Goal: Task Accomplishment & Management: Manage account settings

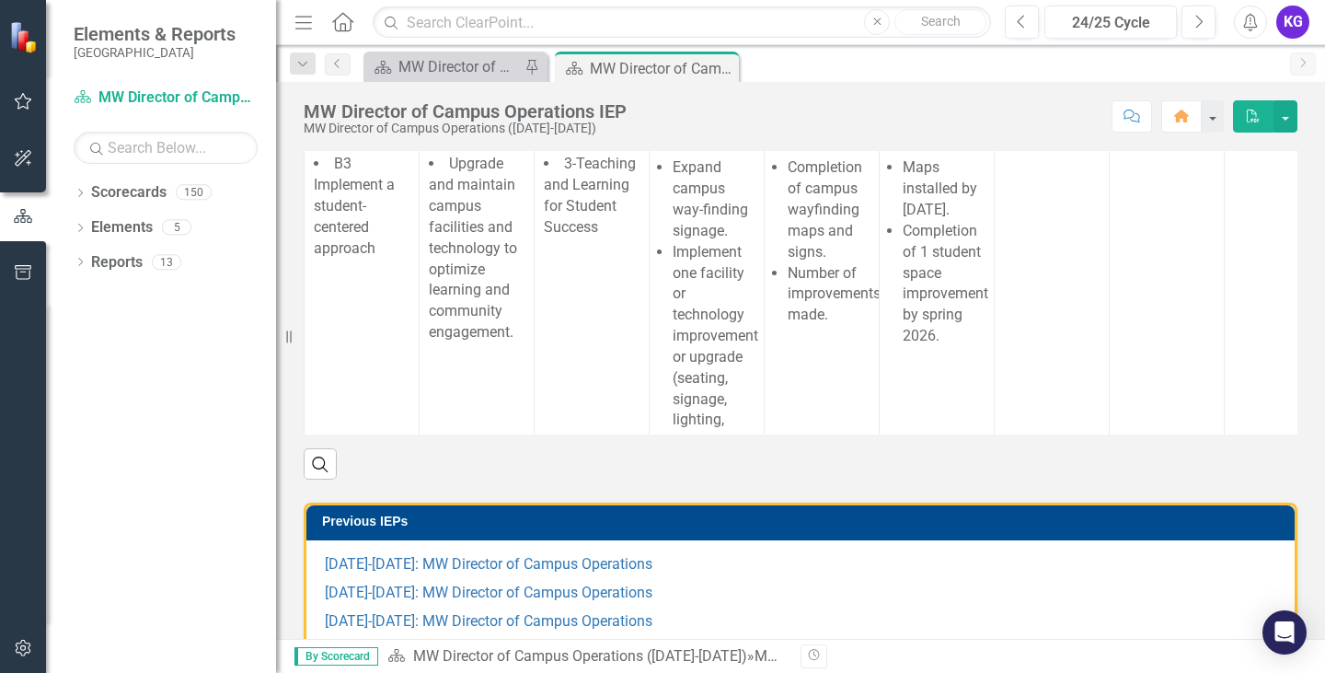
scroll to position [460, 0]
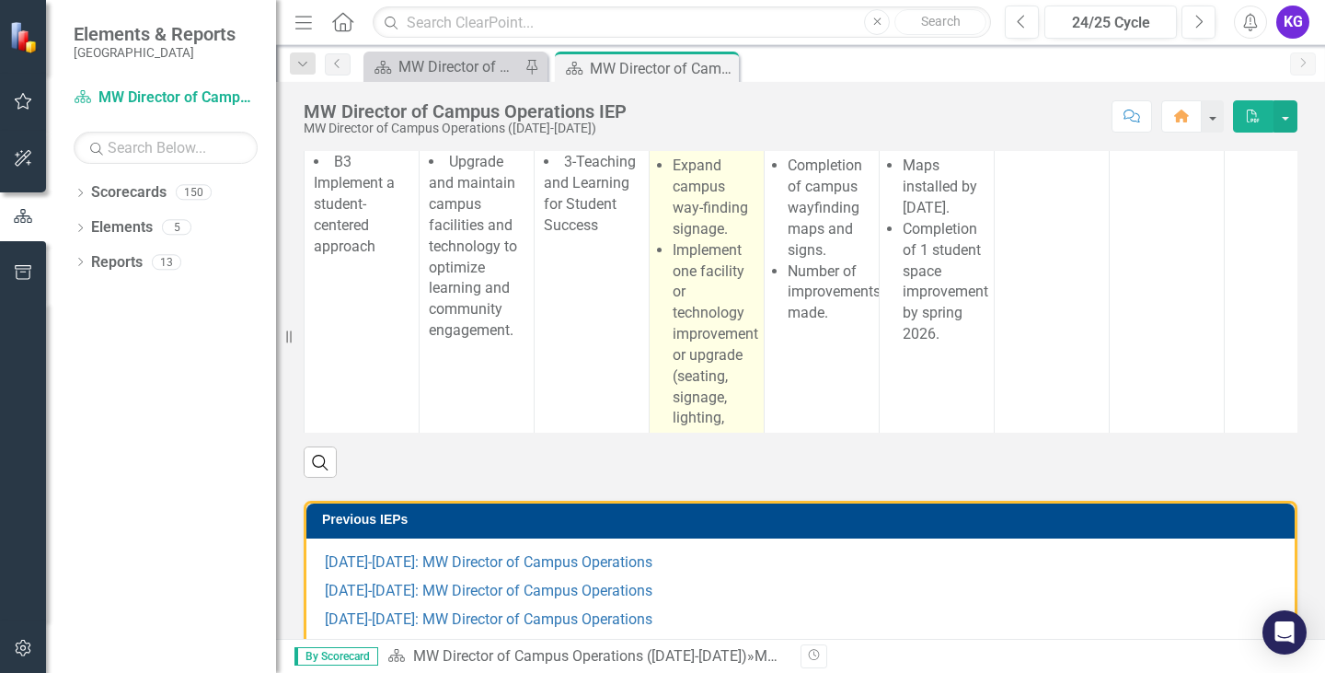
click at [702, 239] on li "Expand campus way-finding signage." at bounding box center [714, 198] width 82 height 84
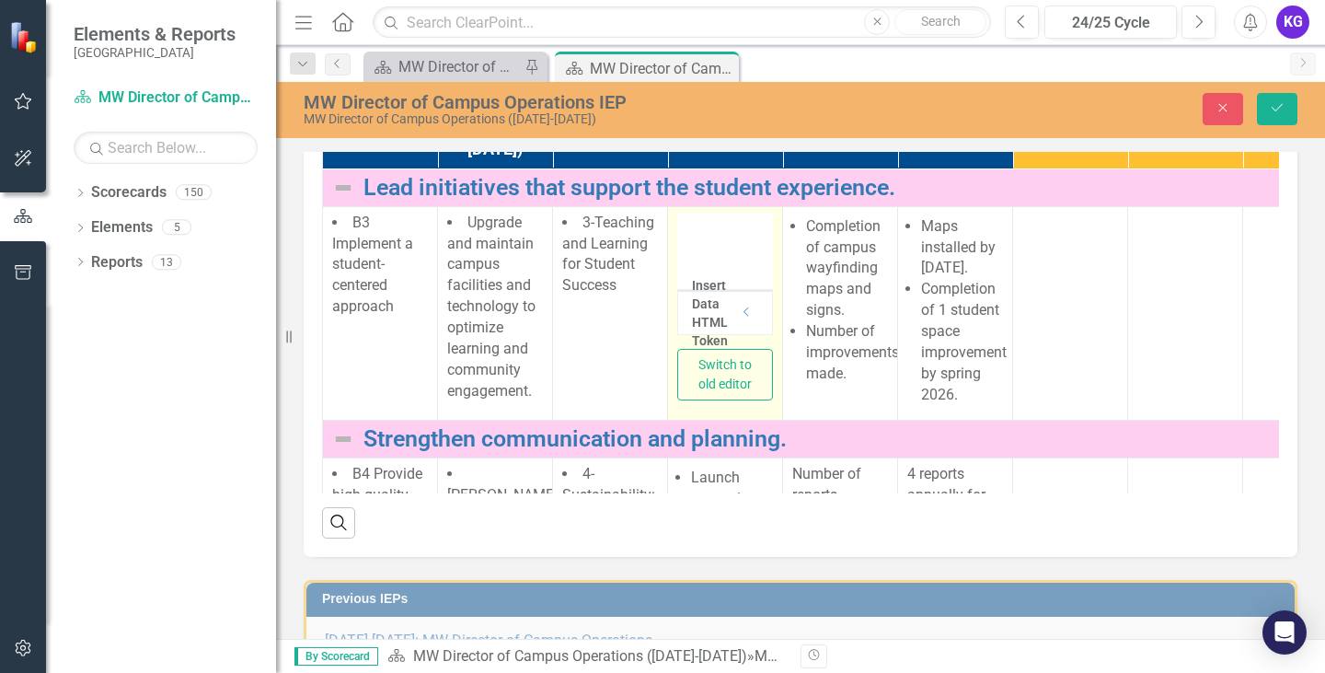
type textarea "<ul> <li>Expand campus way-finding signage.&nbsp;</li> <li>Implement one facili…"
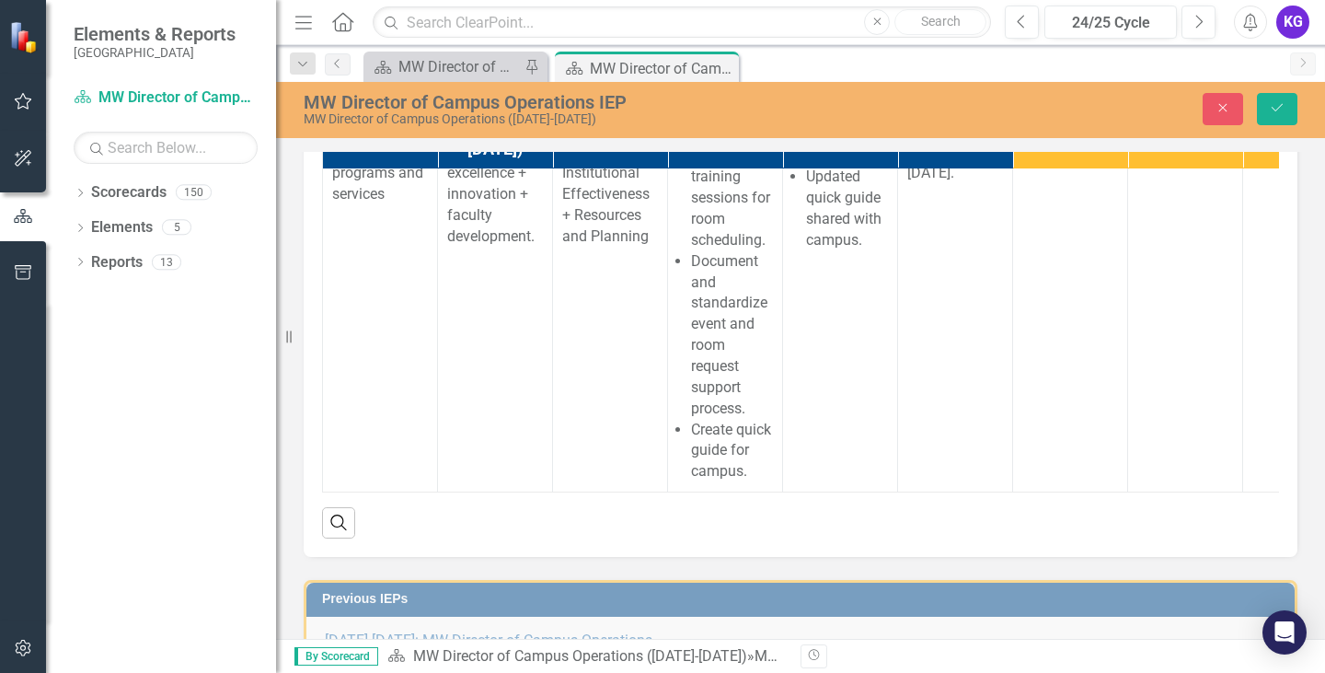
scroll to position [563, 0]
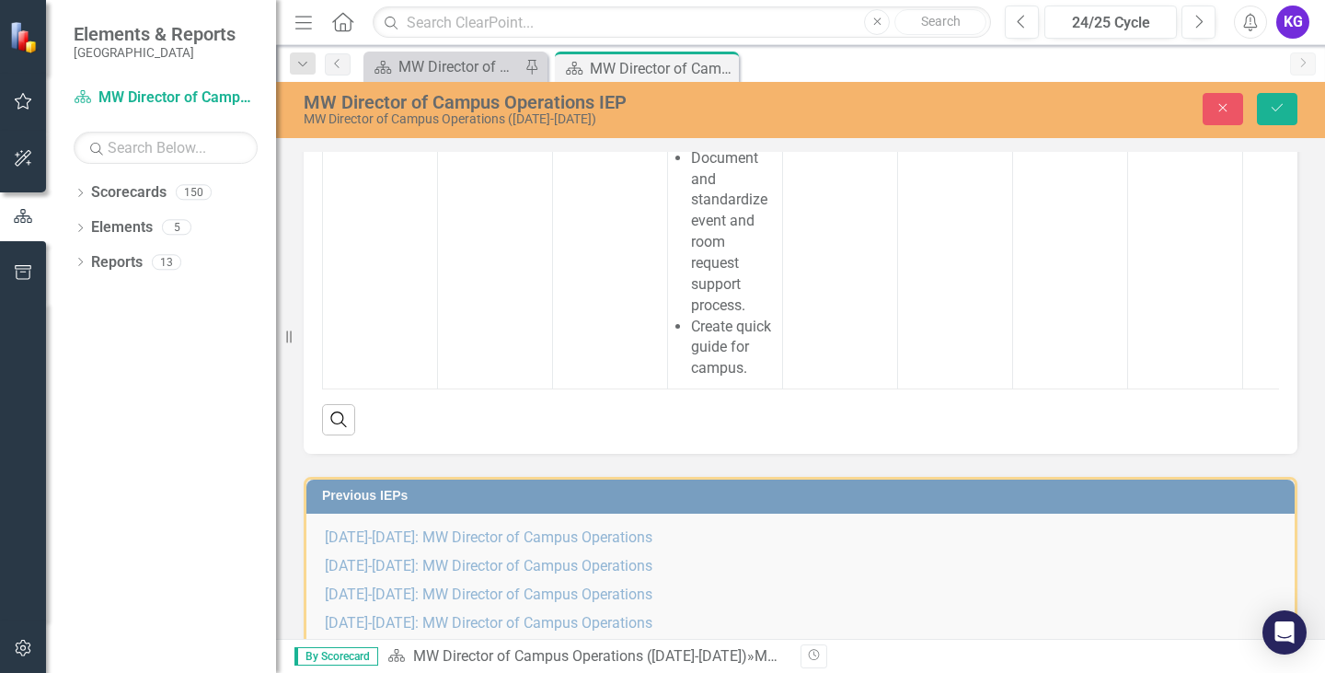
drag, startPoint x: 719, startPoint y: -1485, endPoint x: 1404, endPoint y: -1093, distance: 788.6
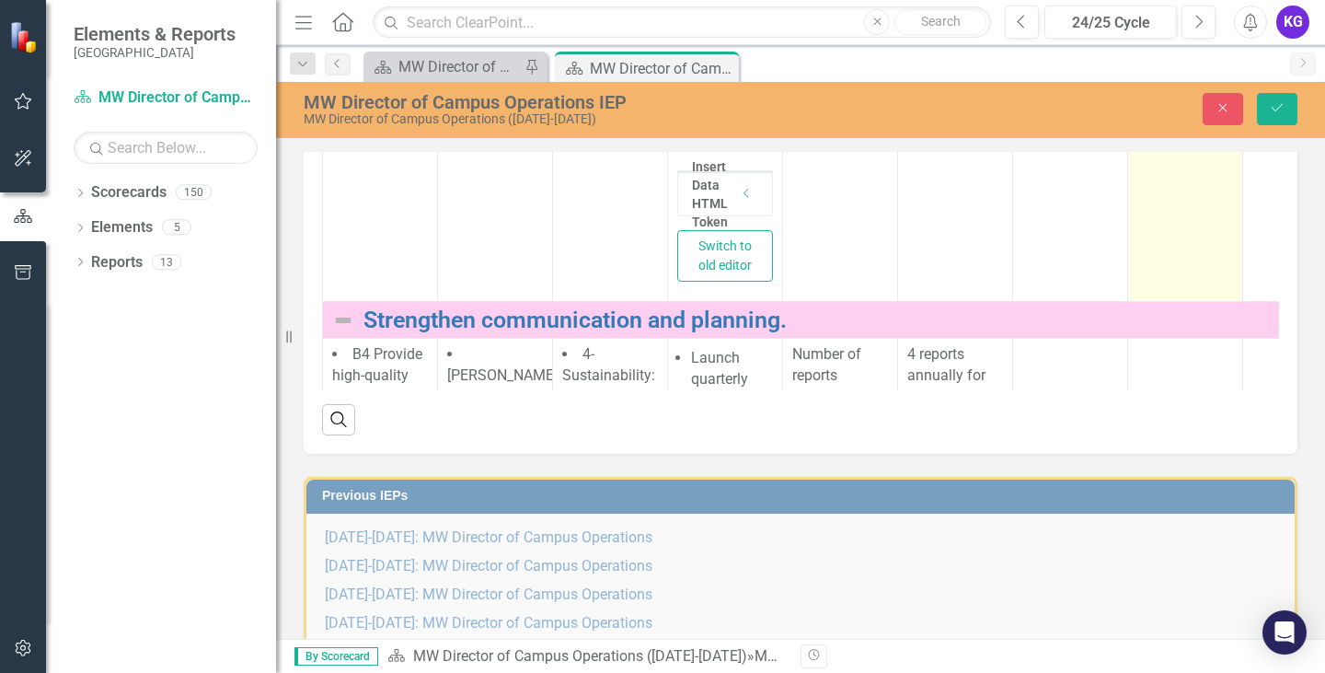
scroll to position [103, 0]
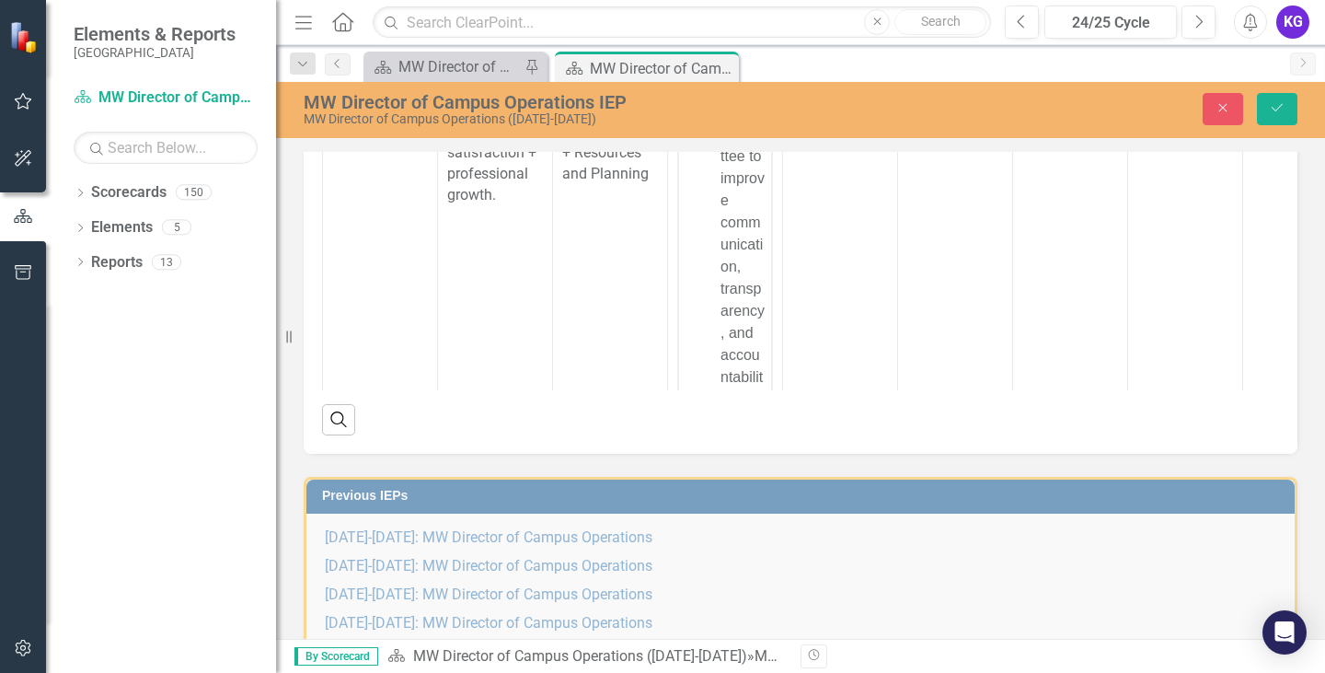
scroll to position [0, 0]
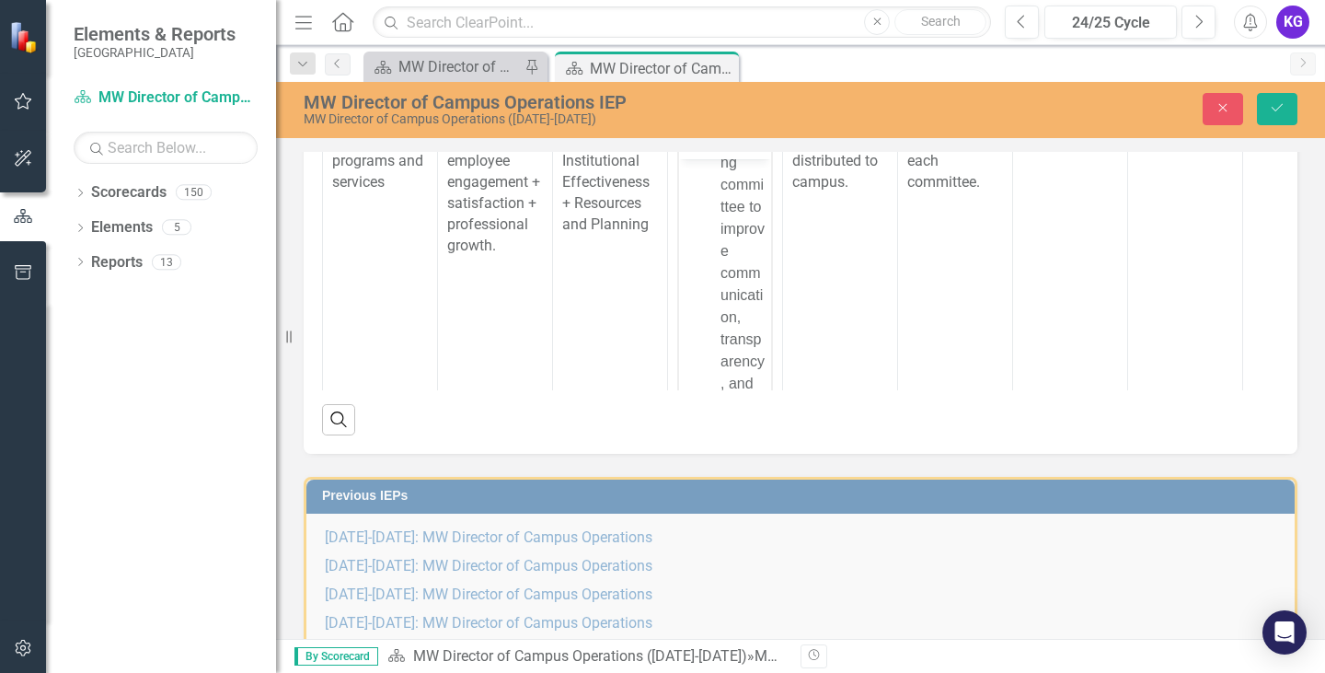
click at [710, 98] on link "Strengthen communication and planning." at bounding box center [971, 85] width 1215 height 26
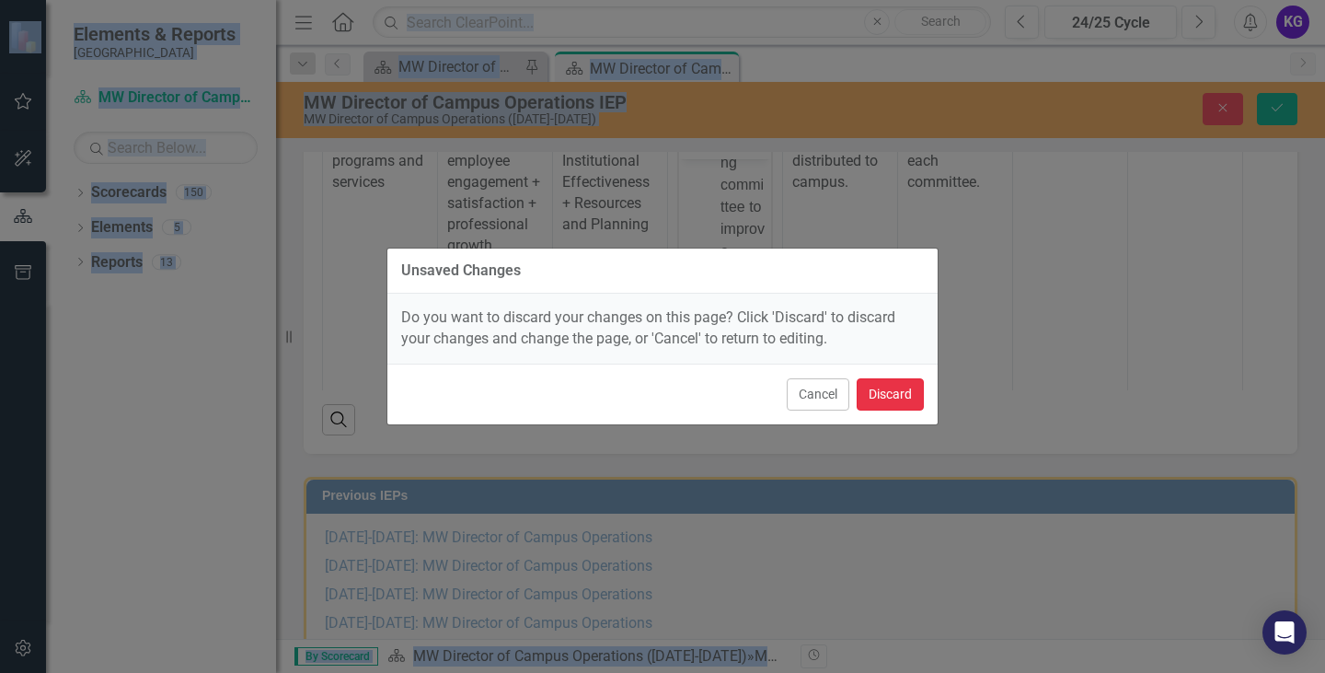
click at [905, 399] on button "Discard" at bounding box center [890, 394] width 67 height 32
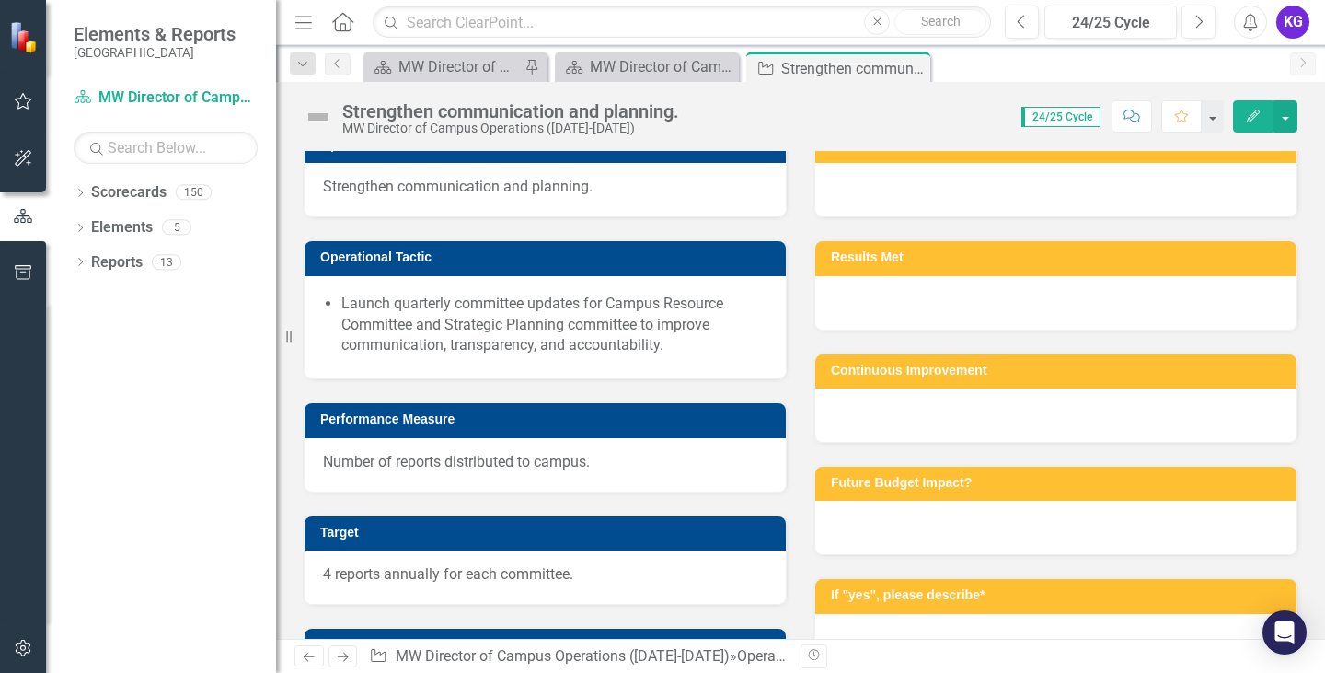
scroll to position [376, 0]
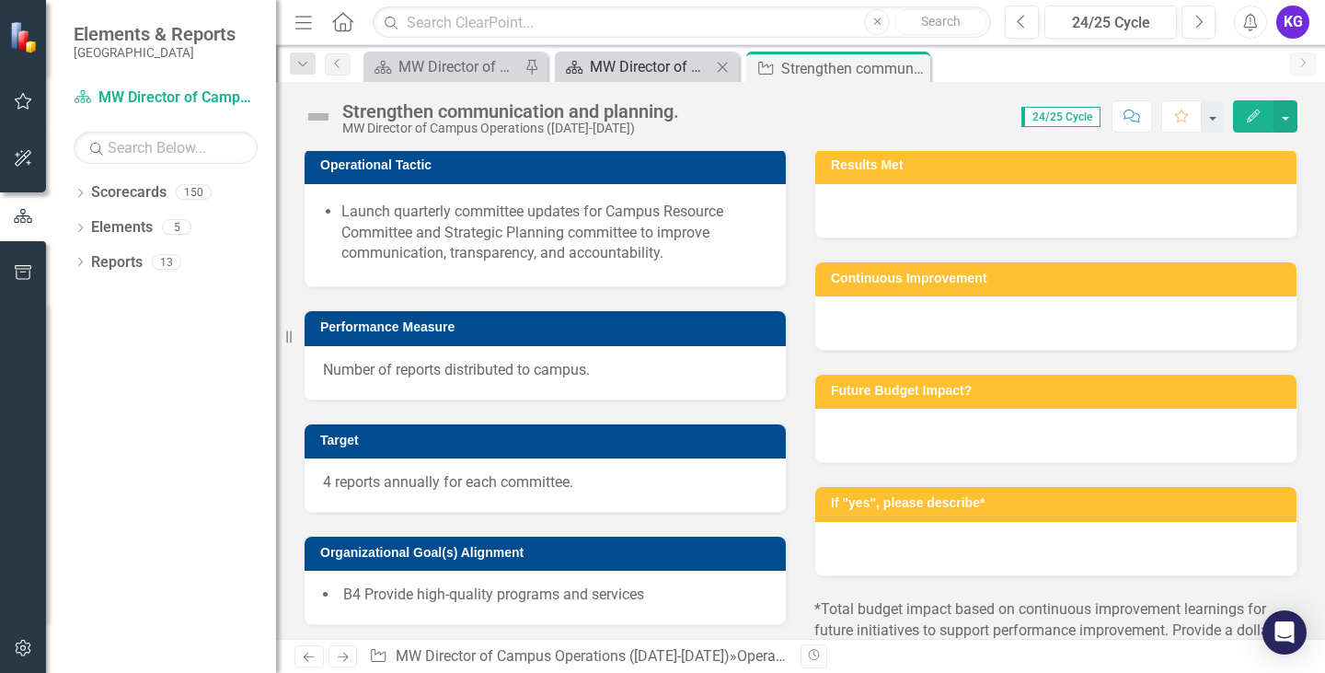
click at [619, 58] on div "MW Director of Campus Operations IEP" at bounding box center [650, 66] width 121 height 23
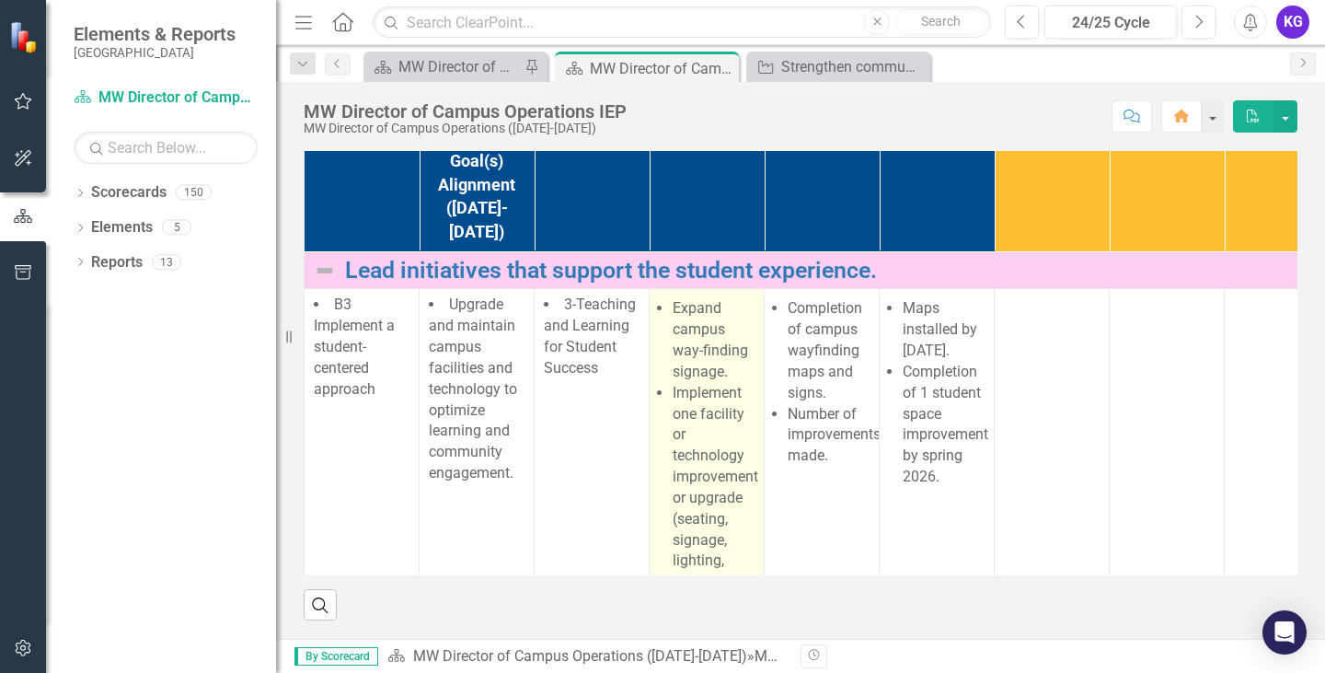
scroll to position [368, 0]
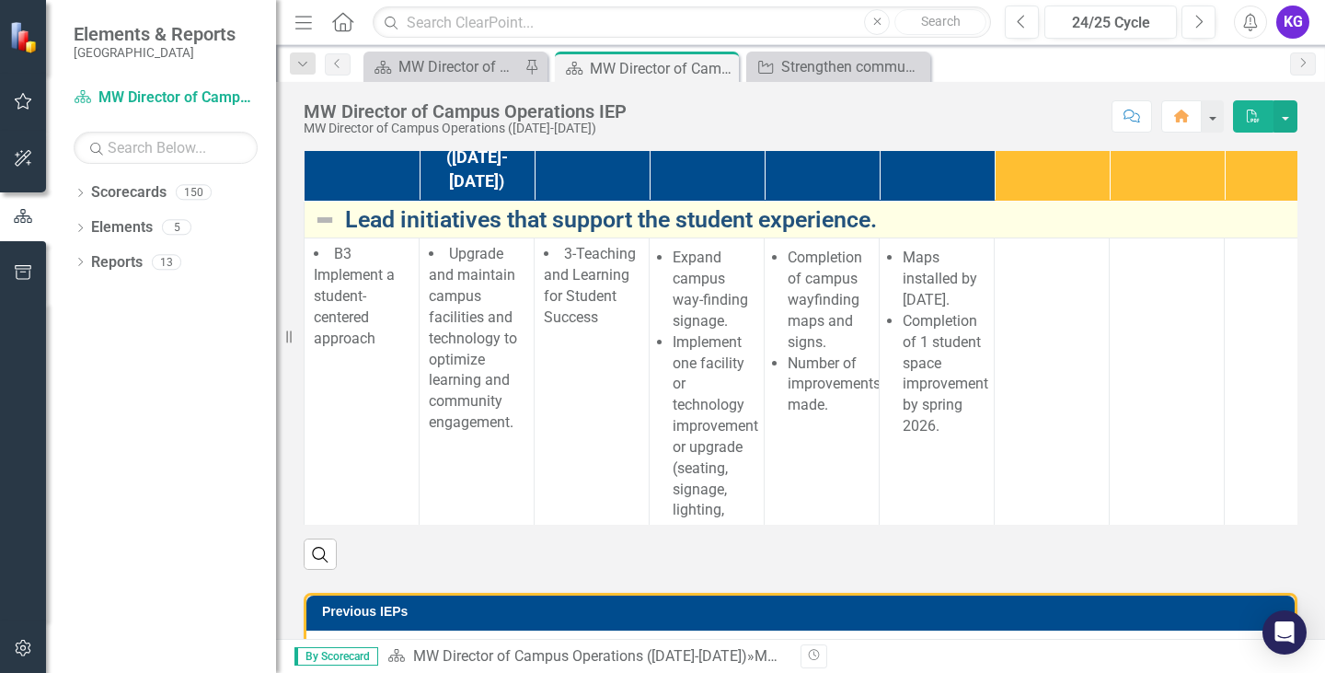
click at [686, 233] on link "Lead initiatives that support the student experience." at bounding box center [952, 220] width 1215 height 26
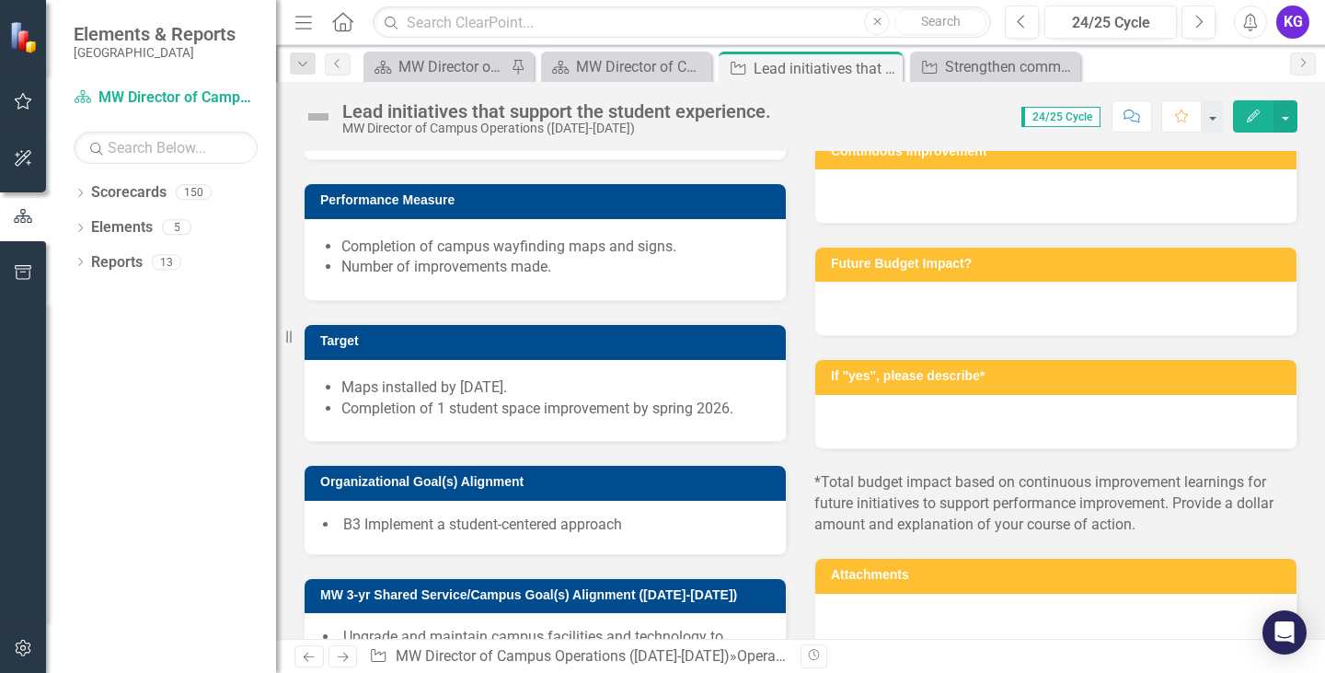
scroll to position [552, 0]
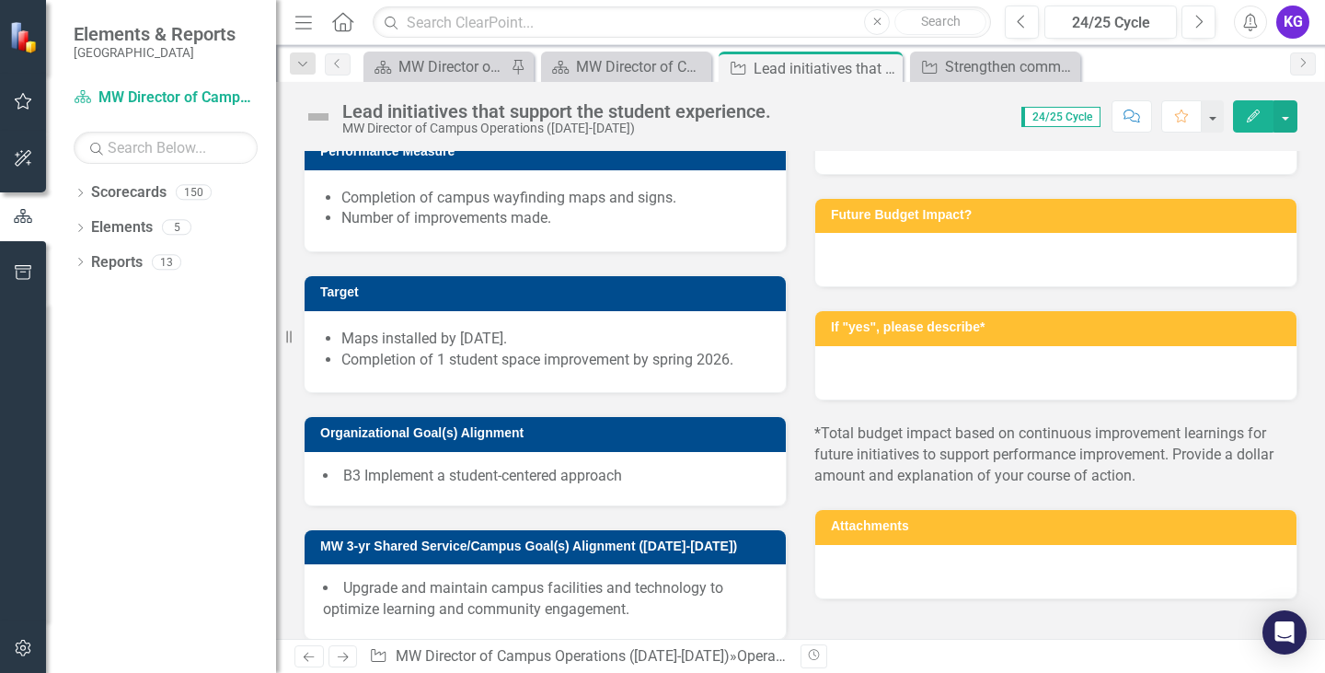
click at [477, 89] on li "Implement one facility or technology improvement or upgrade (seating, signage, …" at bounding box center [554, 68] width 426 height 42
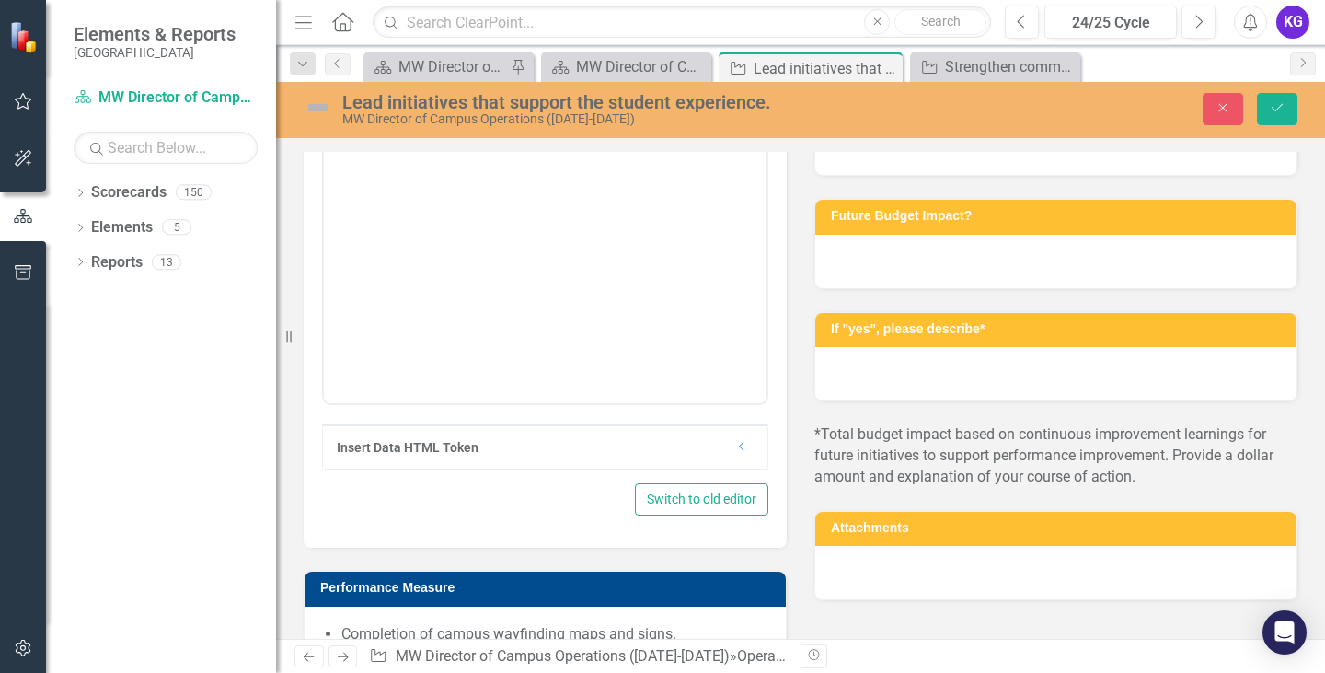
scroll to position [0, 0]
click at [689, 179] on body "﻿ Expand campus way-finding signage. Implement one facility or technology impro…" at bounding box center [545, 220] width 443 height 276
drag, startPoint x: 701, startPoint y: 166, endPoint x: 312, endPoint y: 69, distance: 401.2
click at [324, 82] on html "Expand campus way-finding signage. Implement one facility or technology improve…" at bounding box center [545, 220] width 443 height 276
copy ul "Expand campus way-finding signage. Implement one facility or technology improve…"
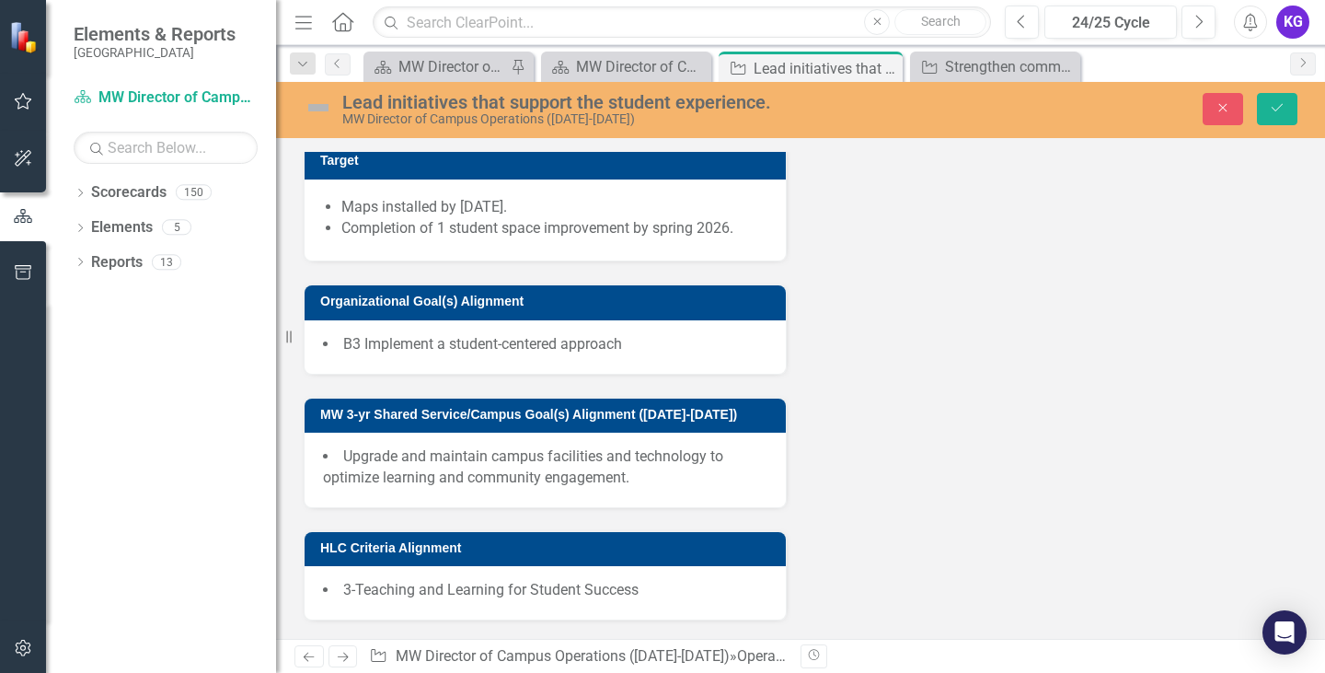
scroll to position [1308, 0]
click at [986, 69] on div "Strengthen communication and planning." at bounding box center [999, 66] width 108 height 23
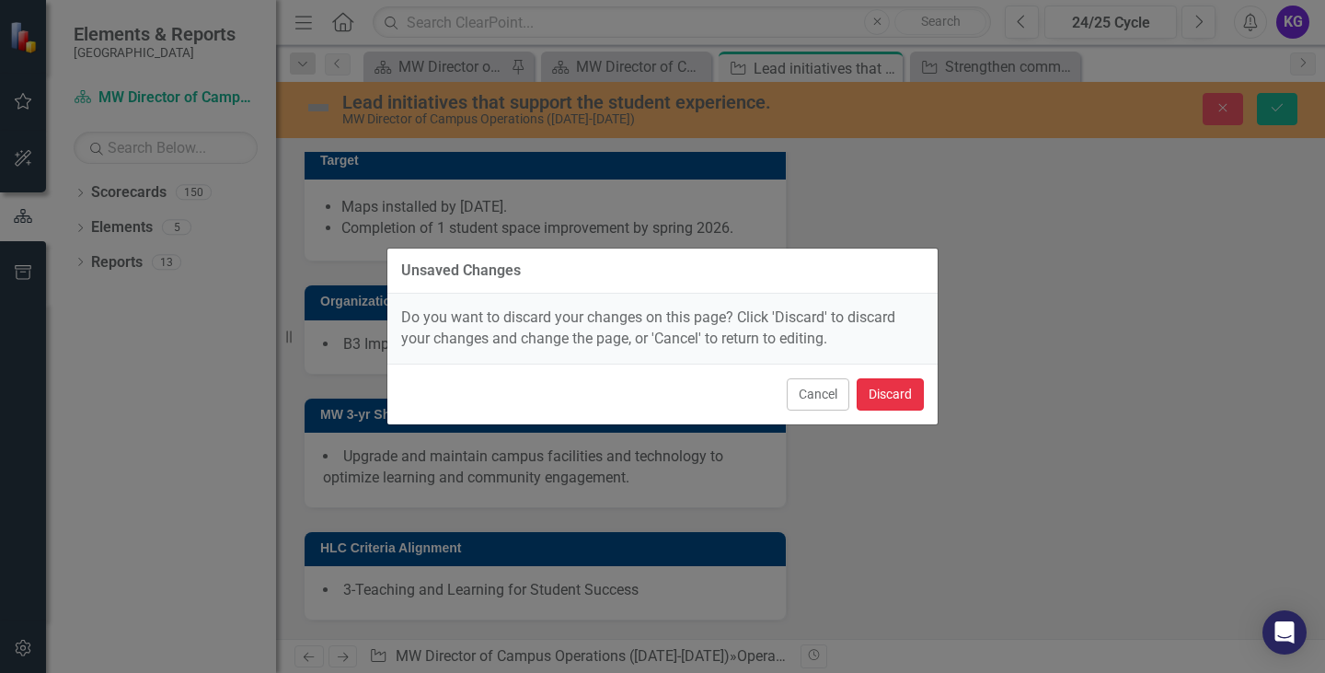
click at [920, 391] on button "Discard" at bounding box center [890, 394] width 67 height 32
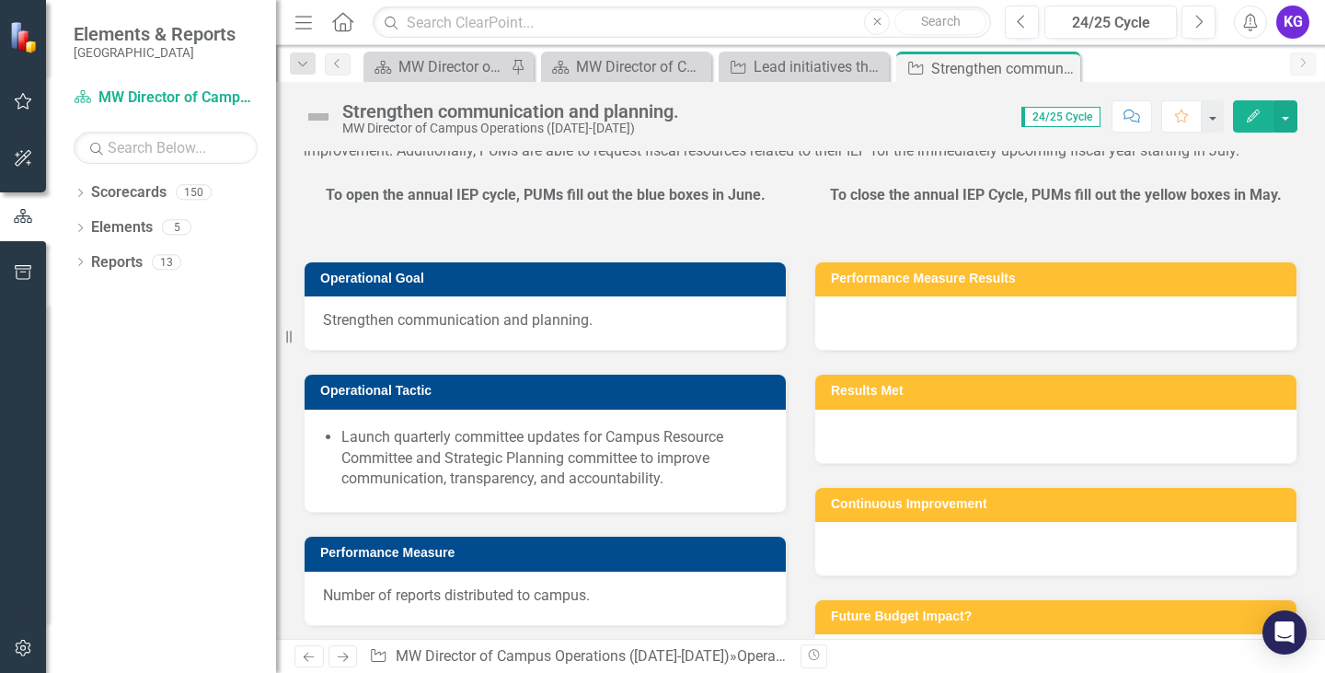
scroll to position [460, 0]
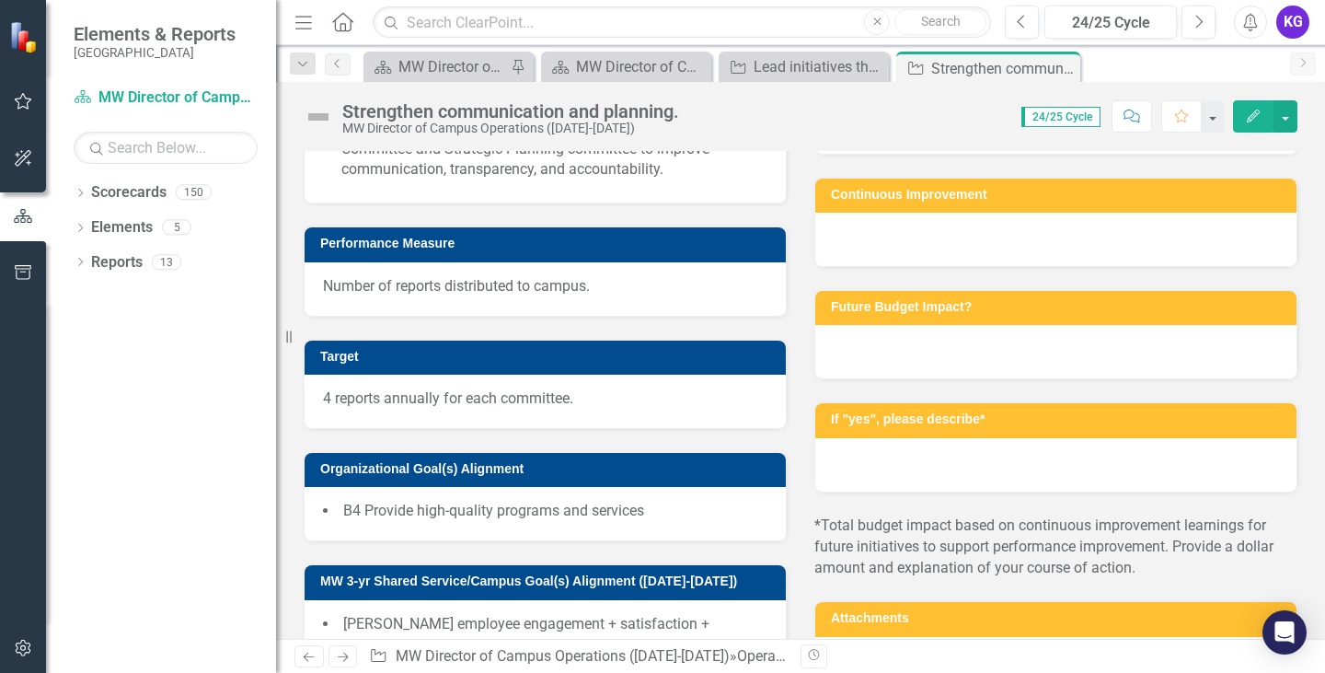
click at [573, 181] on li "Launch quarterly committee updates for Campus Resource Committee and Strategic …" at bounding box center [554, 150] width 426 height 64
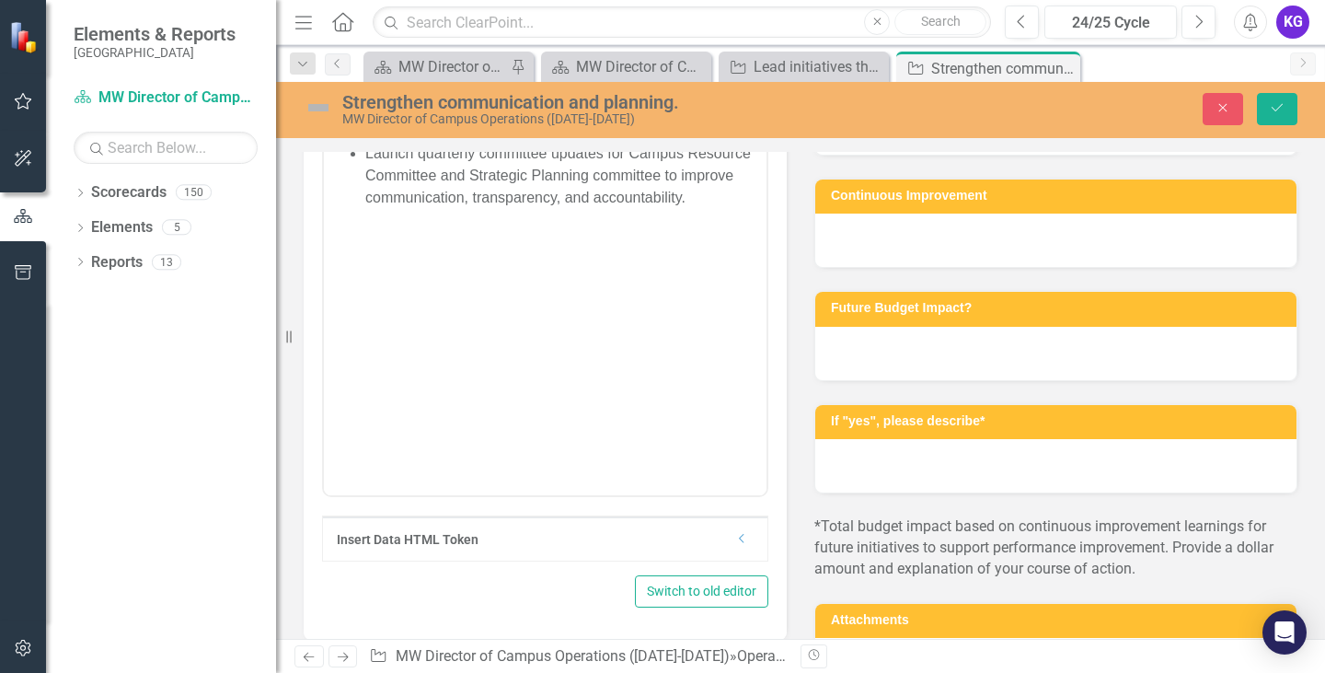
click at [573, 138] on html "Launch quarterly committee updates for Campus Resource Committee and Strategic …" at bounding box center [545, 276] width 443 height 276
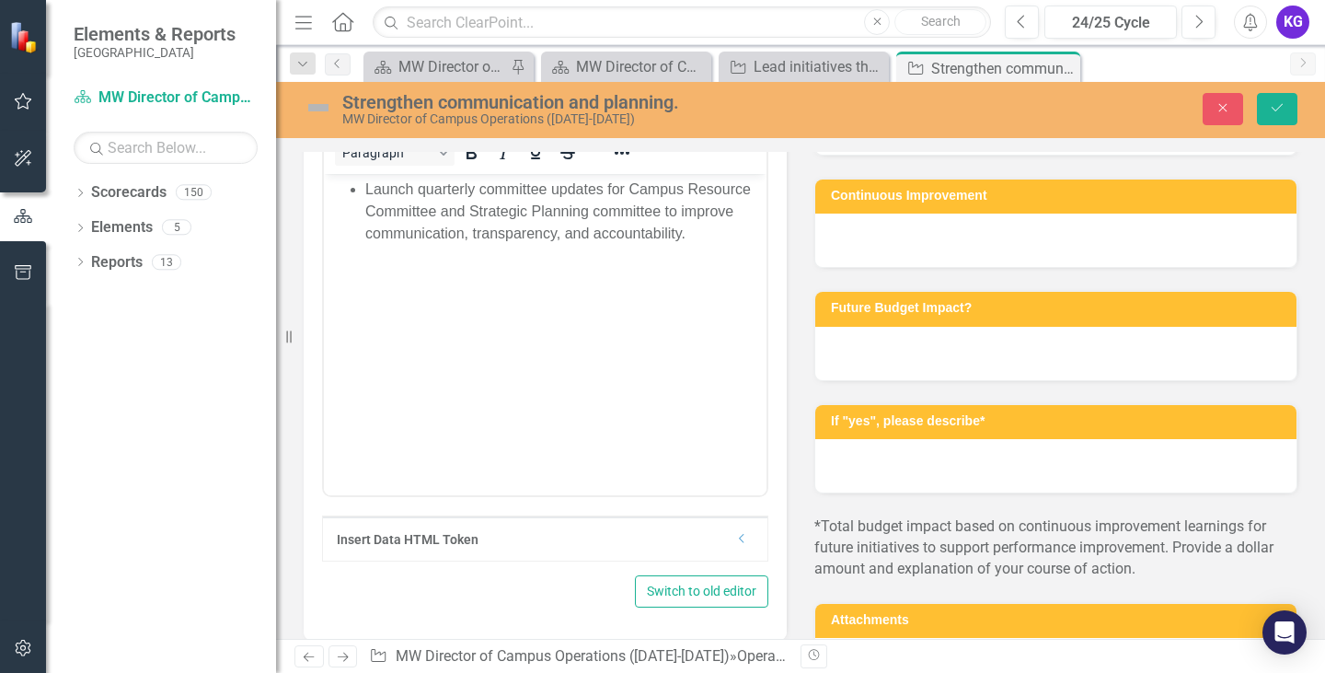
click at [668, 280] on body "Launch quarterly committee updates for Campus Resource Committee and Strategic …" at bounding box center [545, 312] width 443 height 276
drag, startPoint x: 710, startPoint y: 266, endPoint x: 310, endPoint y: 180, distance: 408.5
click at [324, 180] on html "Launch quarterly committee updates for Campus Resource Committee and Strategic …" at bounding box center [545, 312] width 443 height 276
copy li "Launch quarterly committee updates for Campus Resource Committee and Strategic …"
click at [547, 62] on div "Scorecard" at bounding box center [557, 66] width 23 height 23
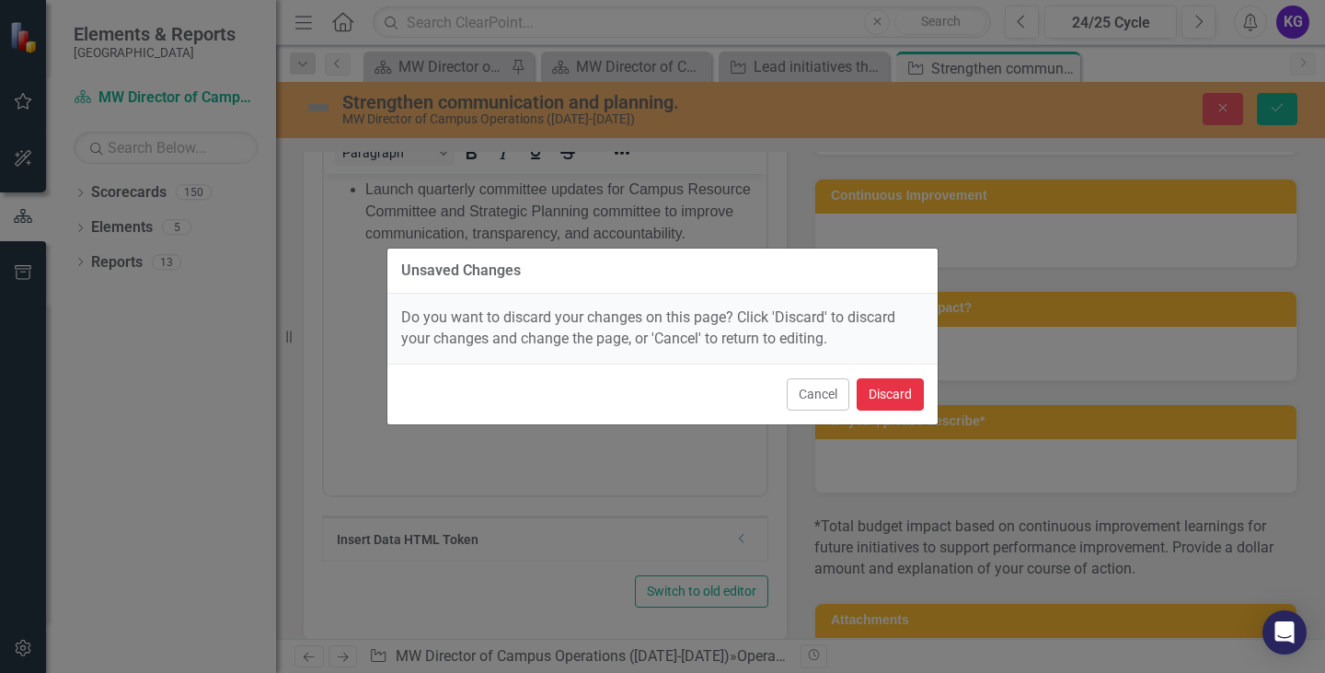
click at [872, 388] on button "Discard" at bounding box center [890, 394] width 67 height 32
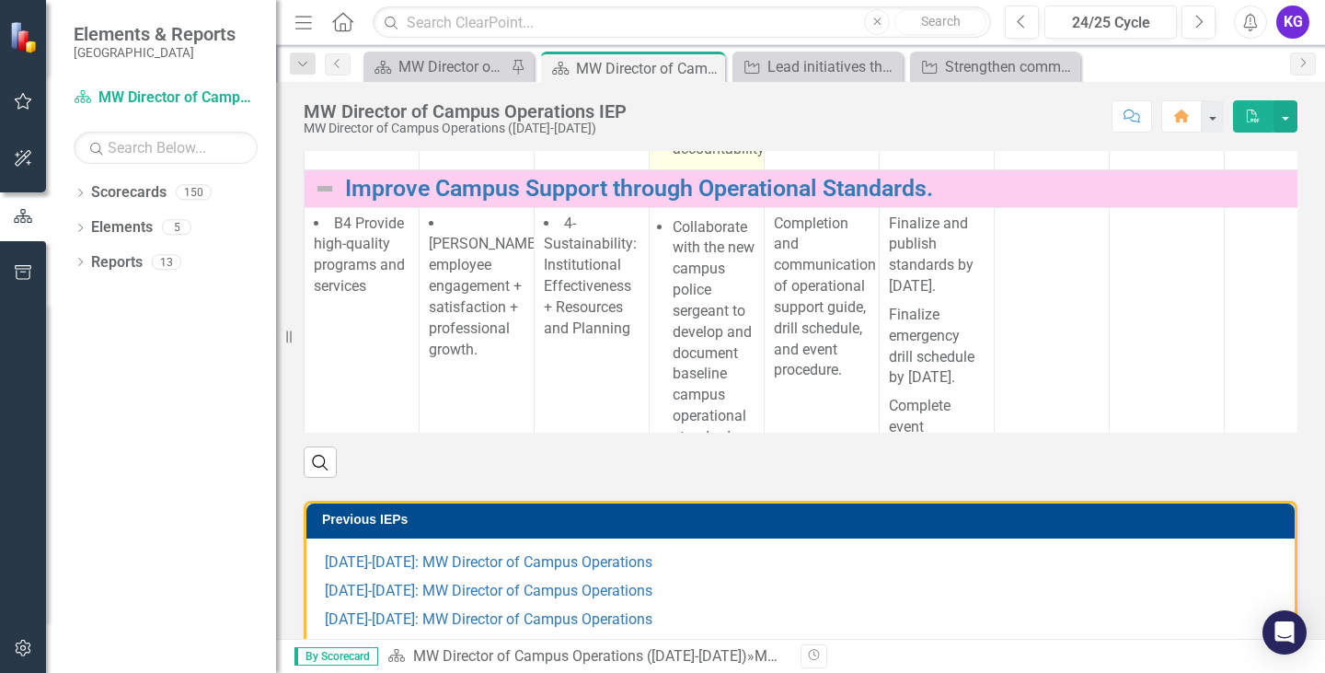
scroll to position [736, 0]
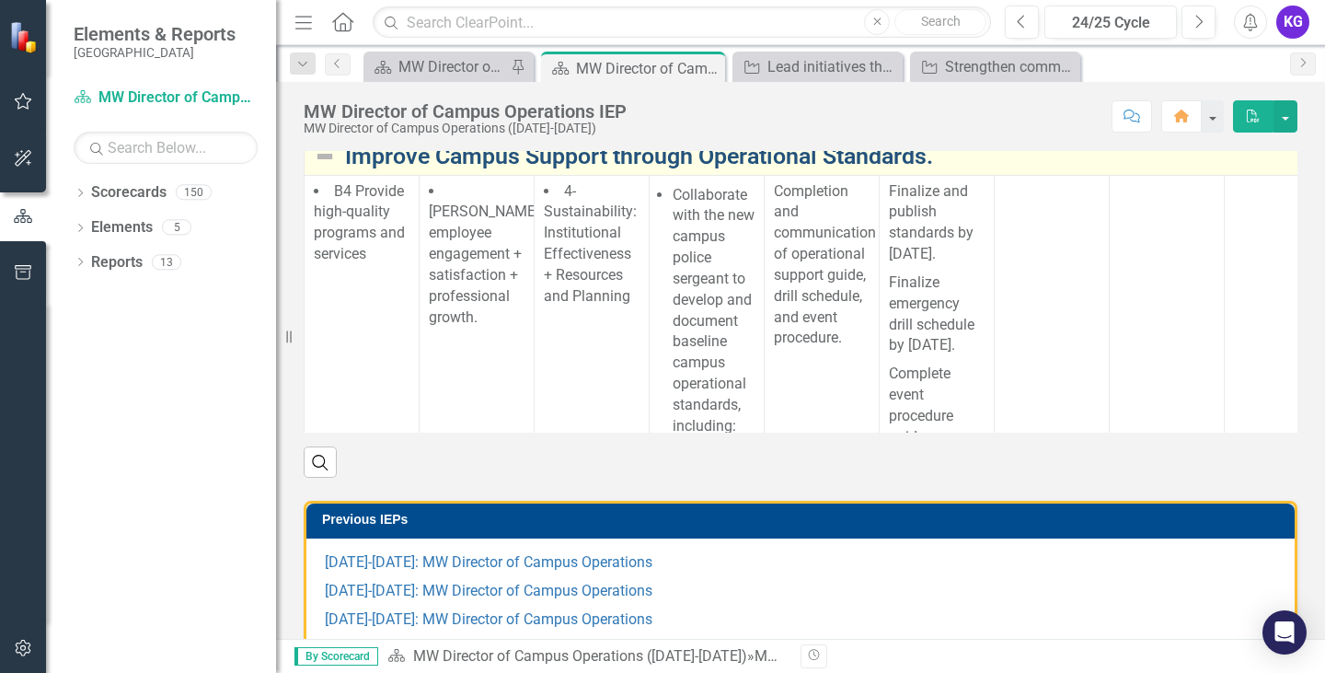
click at [620, 169] on link "Improve Campus Support through Operational Standards." at bounding box center [952, 157] width 1215 height 26
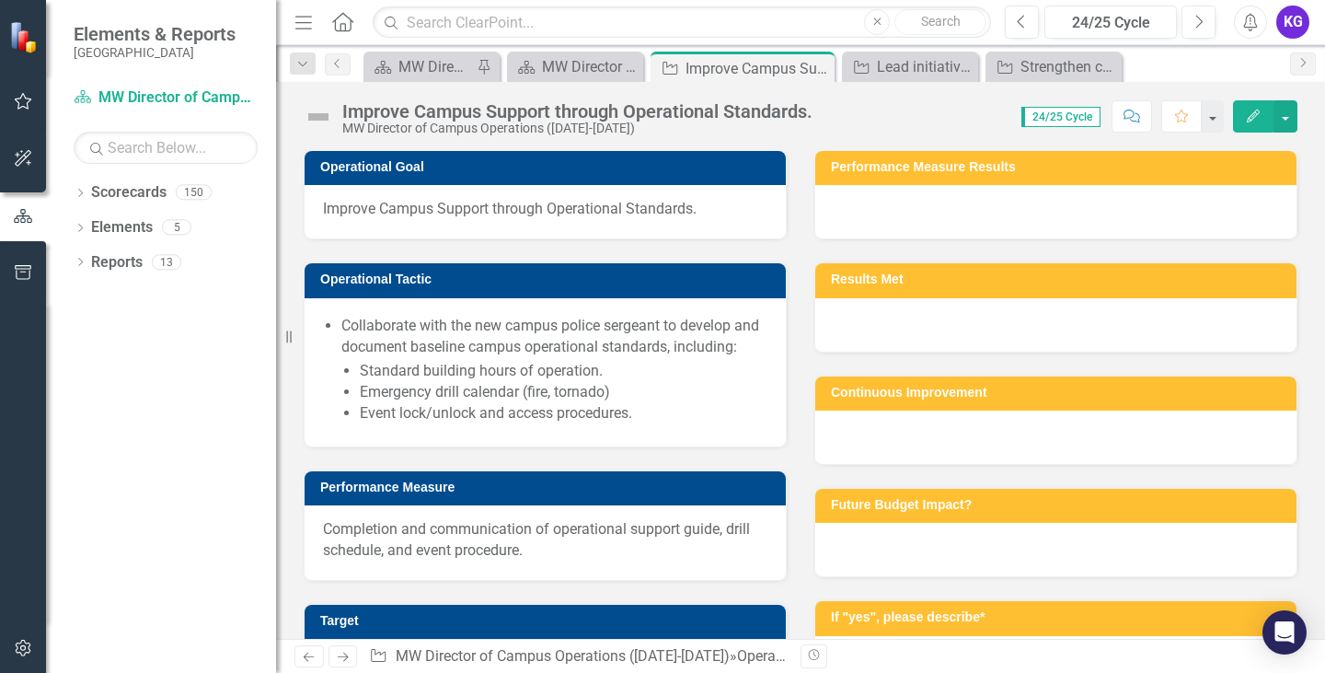
scroll to position [368, 0]
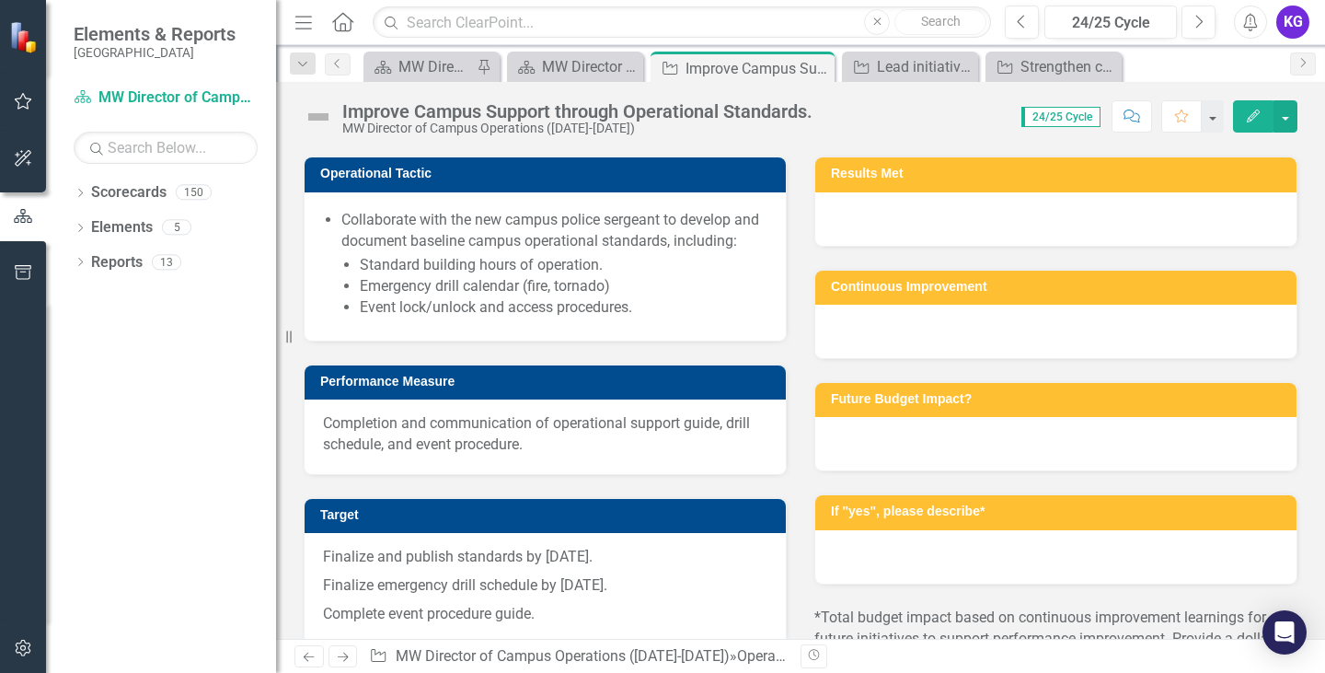
click at [595, 114] on span "Improve Campus Support through Operational Standards." at bounding box center [545, 103] width 445 height 21
click at [595, 133] on div "Improve Campus Support through Operational Standards." at bounding box center [545, 105] width 481 height 53
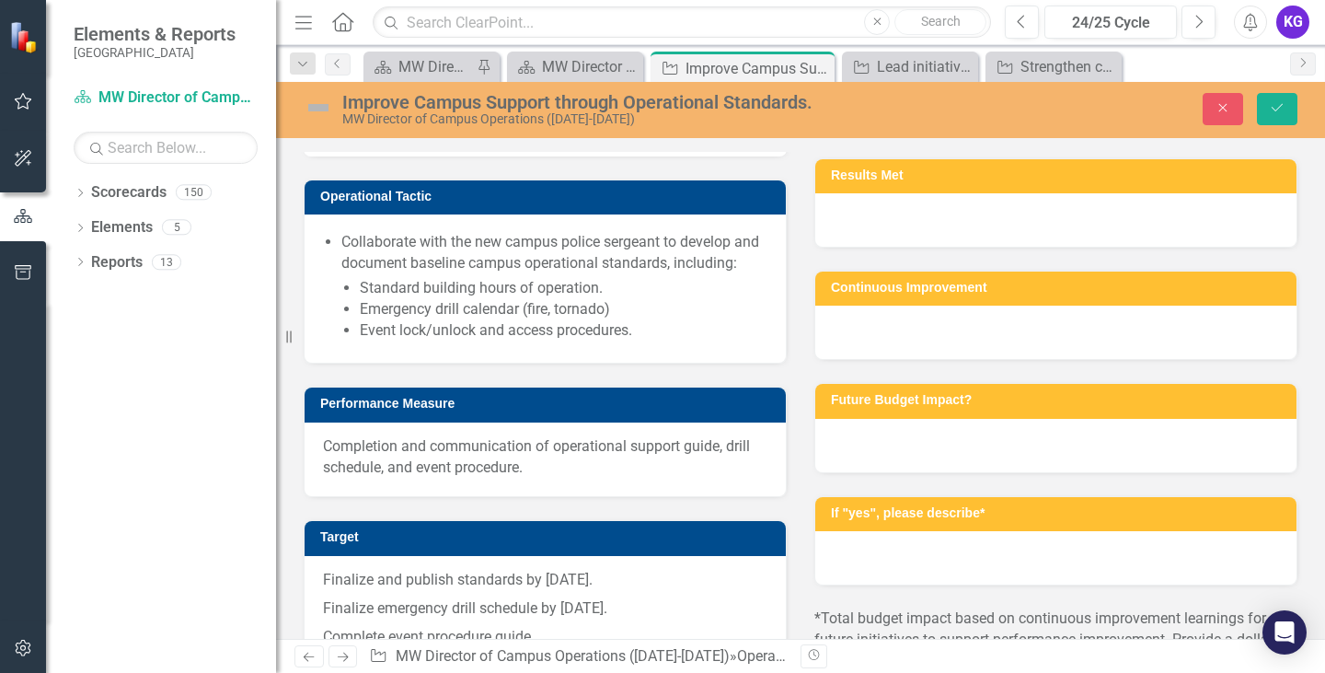
click at [589, 138] on input "Improve Campus Support through Operational Standards." at bounding box center [545, 121] width 446 height 34
click at [522, 341] on li "Event lock/unlock and access procedures." at bounding box center [564, 330] width 408 height 21
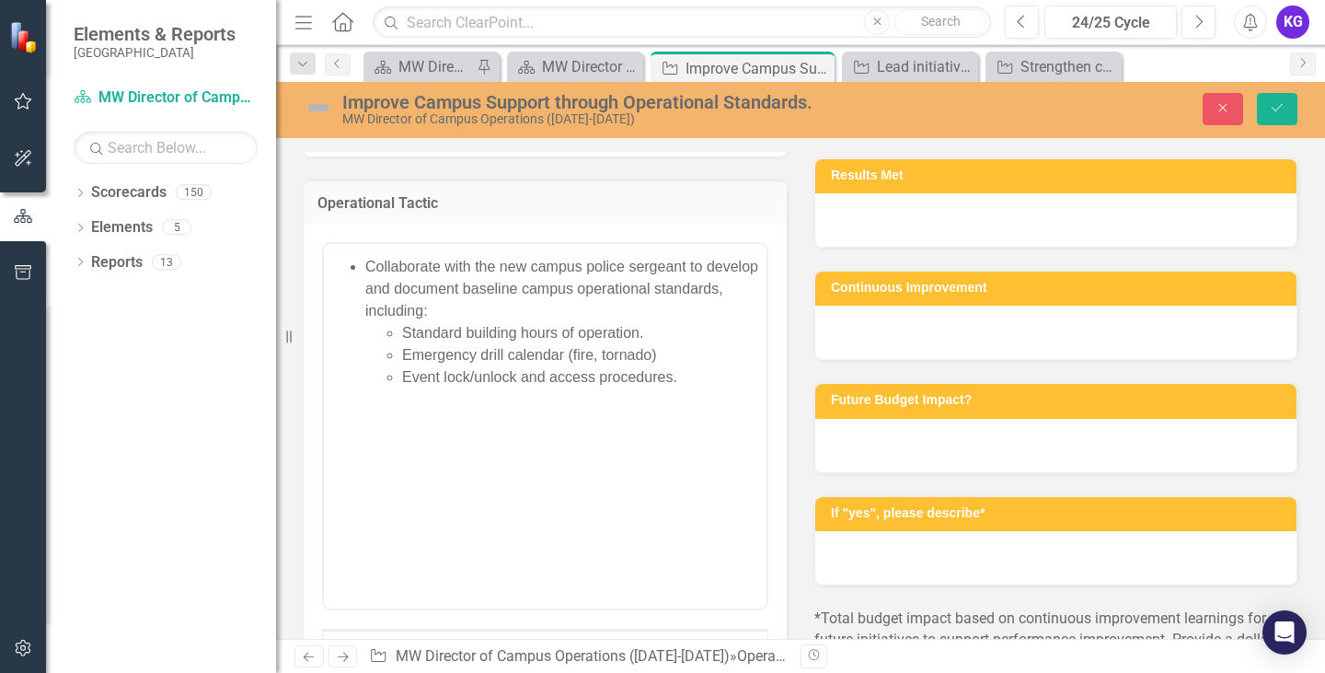
scroll to position [0, 0]
click at [522, 307] on li "Collaborate with the new campus police sergeant to develop and document baselin…" at bounding box center [563, 322] width 397 height 133
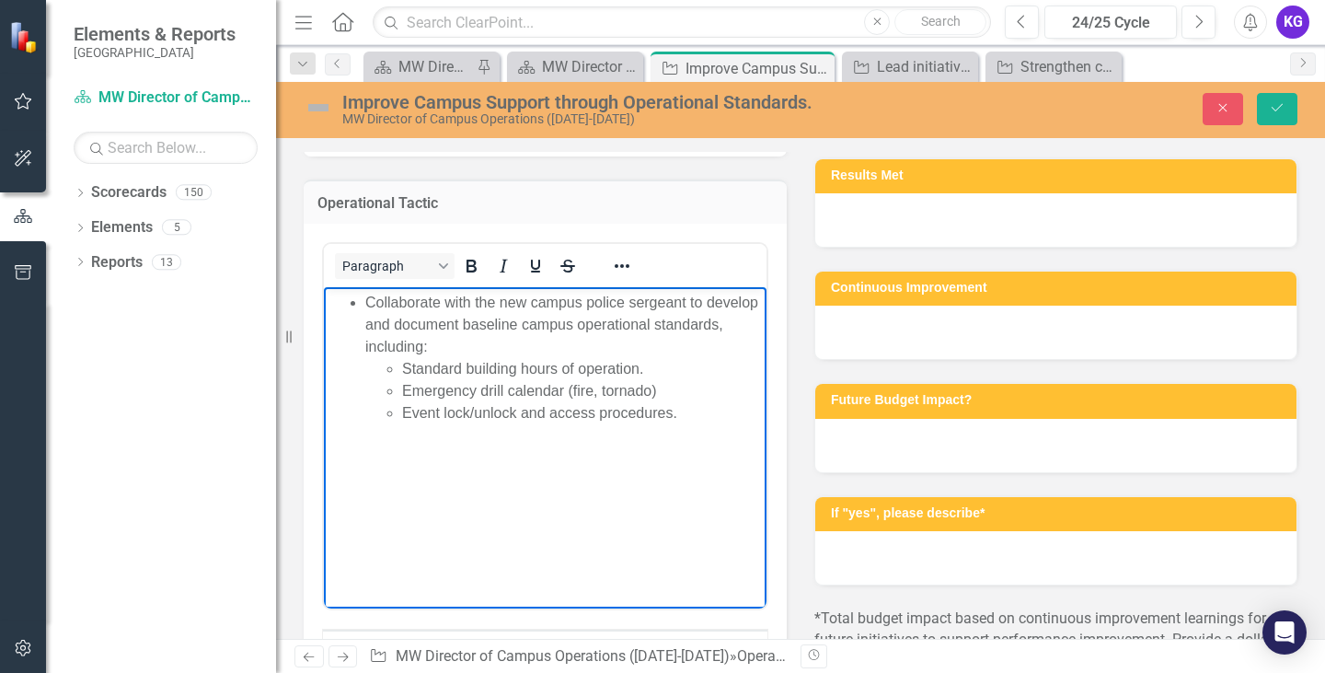
click at [471, 340] on li "Collaborate with the new campus police sergeant to develop and document baselin…" at bounding box center [563, 358] width 397 height 133
copy li "Collaborate with the new campus police sergeant to develop and document baselin…"
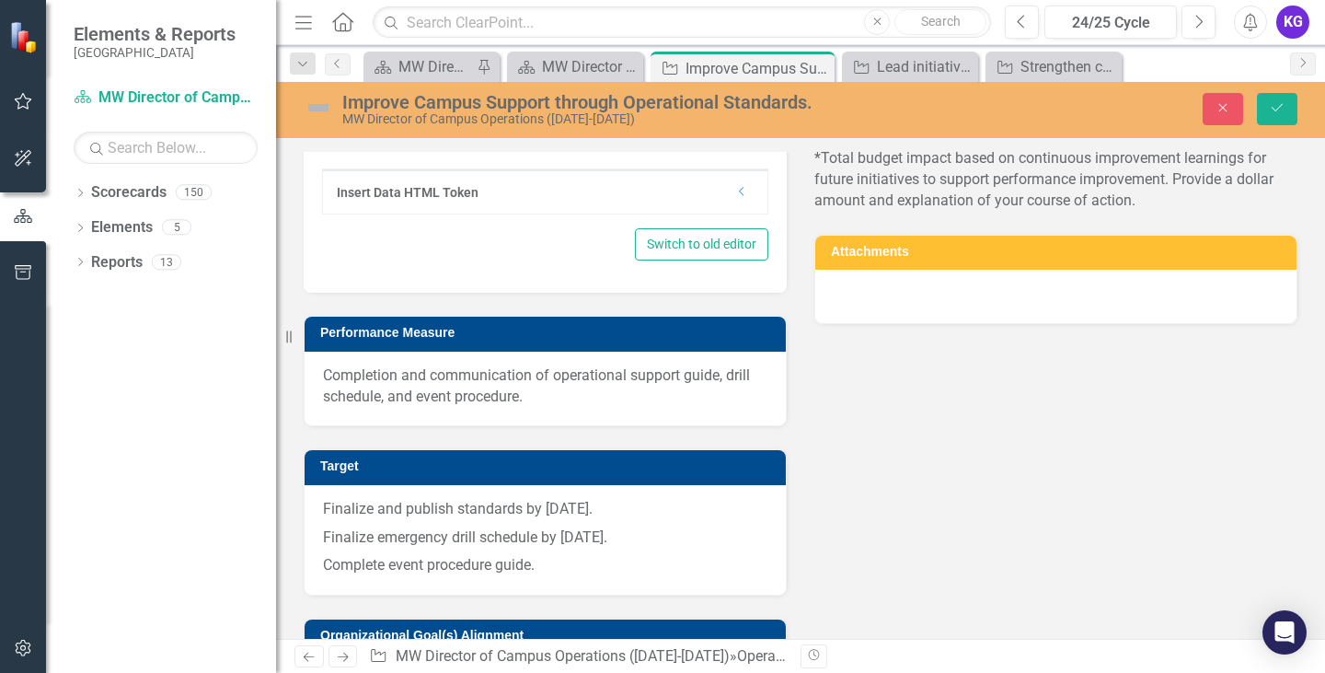
scroll to position [1105, 0]
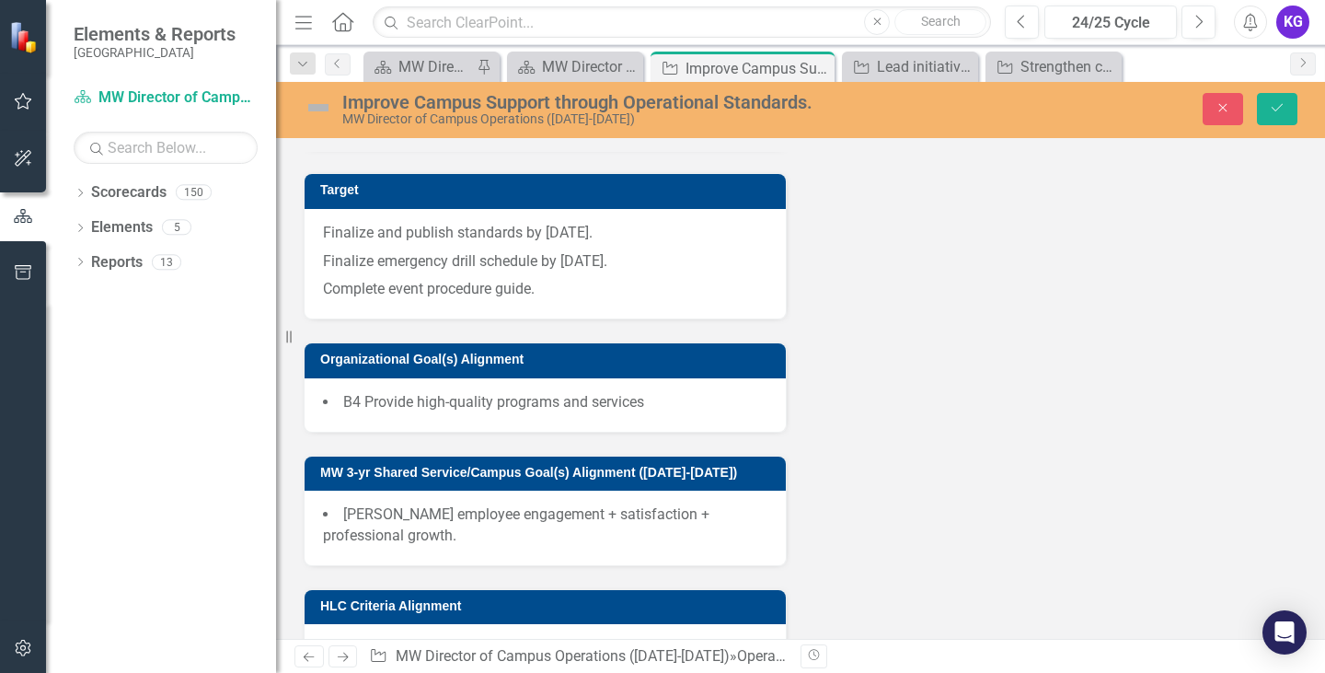
click at [454, 132] on p "Completion and communication of operational support guide, drill schedule, and …" at bounding box center [545, 110] width 445 height 42
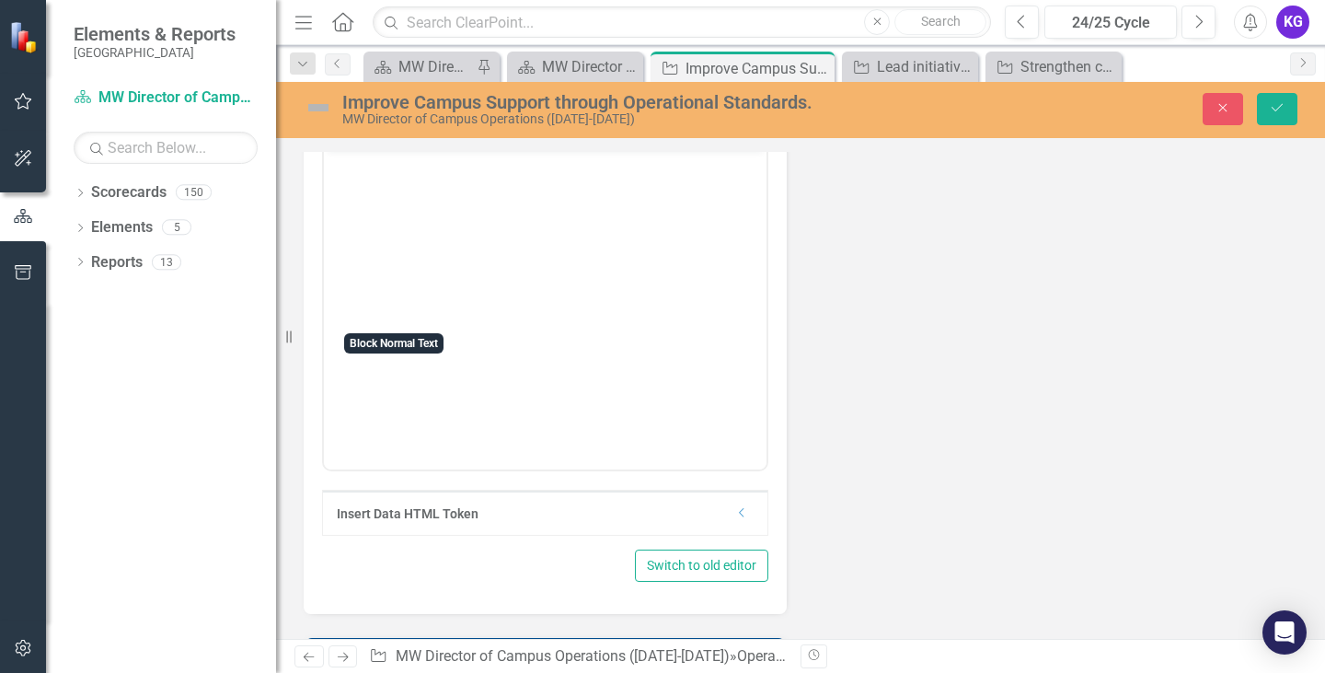
click at [454, 140] on button "Normal Text" at bounding box center [395, 127] width 120 height 26
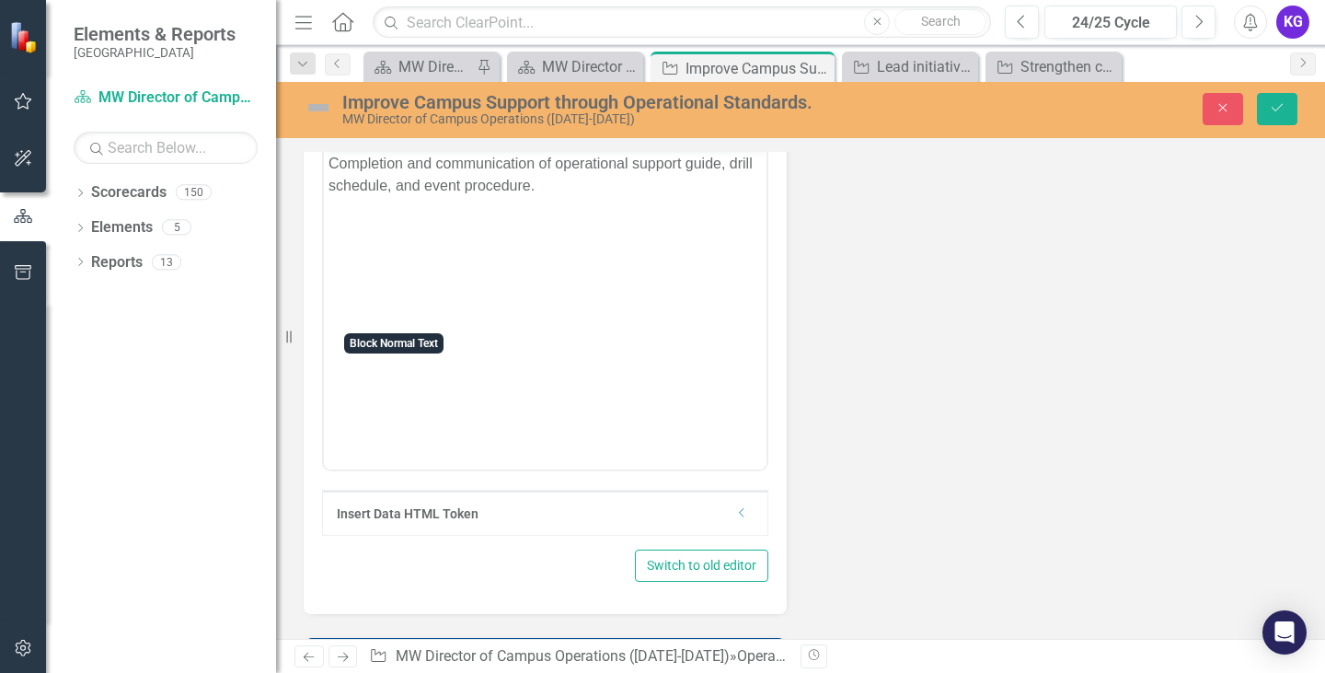
scroll to position [0, 0]
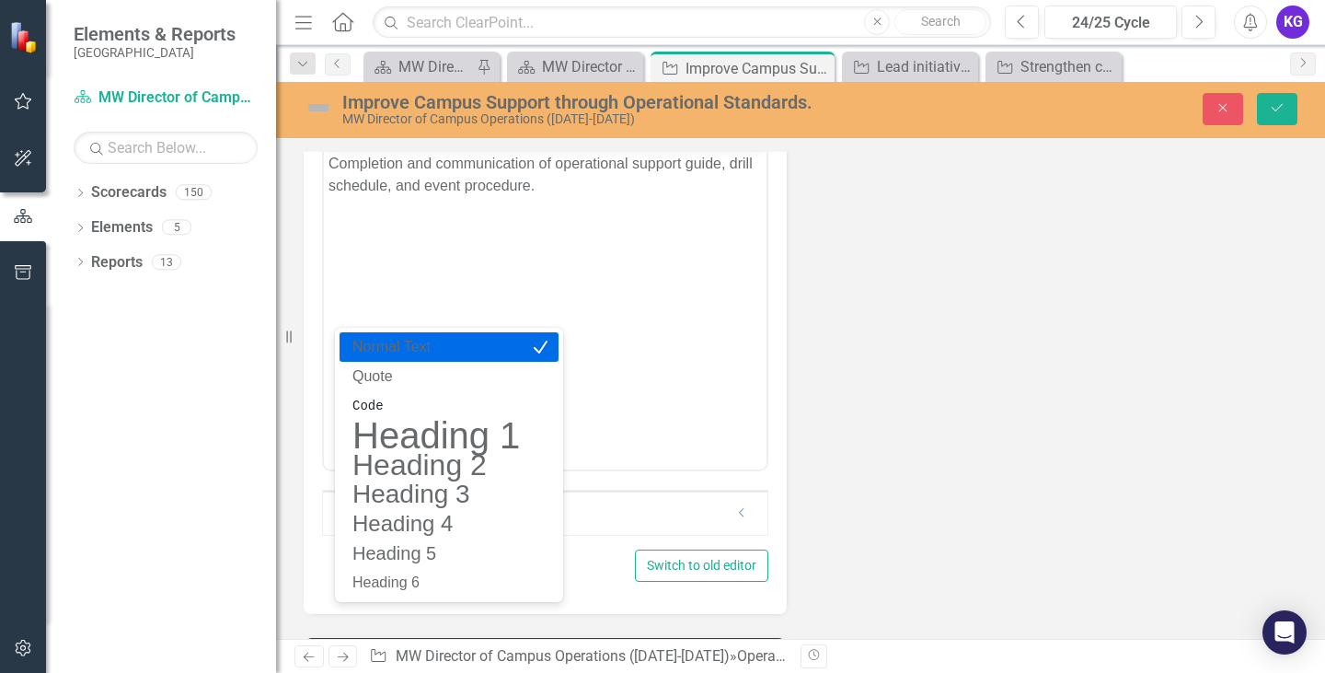
click at [704, 249] on body "Completion and communication of operational support guide, drill schedule, and …" at bounding box center [545, 285] width 443 height 276
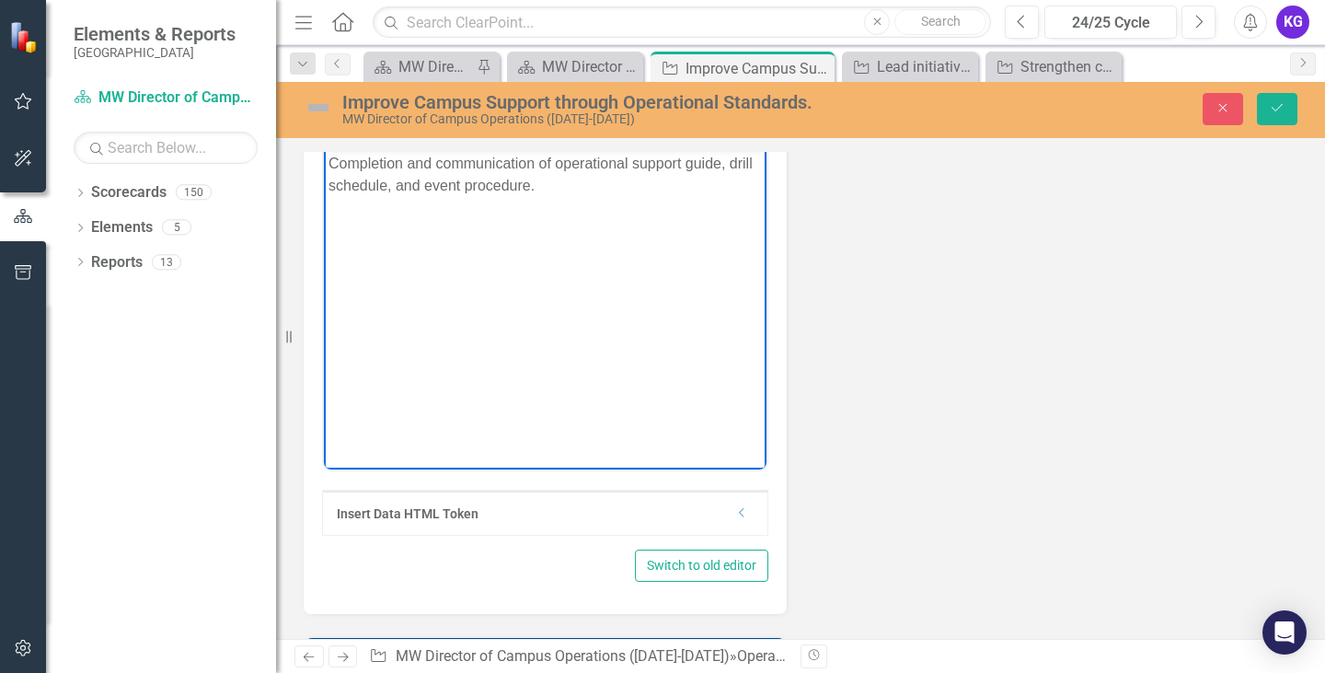
drag, startPoint x: 555, startPoint y: 187, endPoint x: 210, endPoint y: 119, distance: 351.8
click at [324, 147] on html "Completion and communication of operational support guide, drill schedule, and …" at bounding box center [545, 285] width 443 height 276
copy p "Completion and communication of operational support guide, drill schedule, and …"
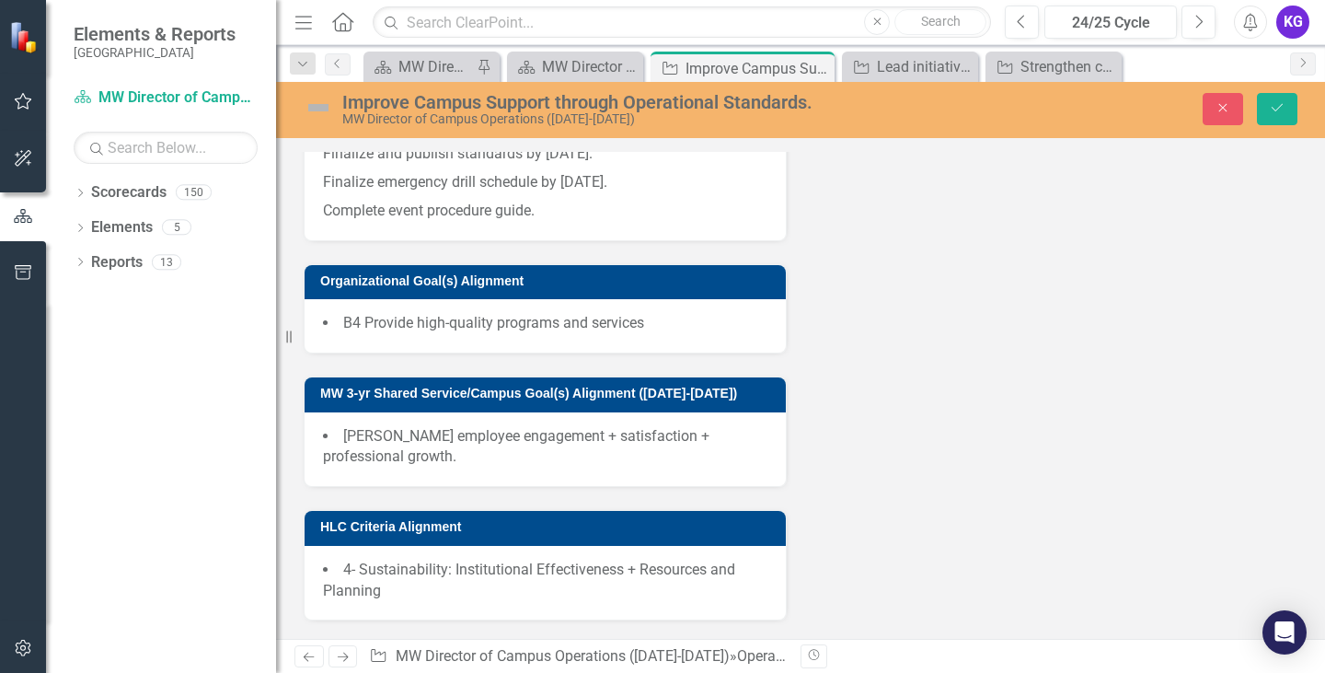
scroll to position [1749, 0]
click at [1232, 102] on icon "Close" at bounding box center [1223, 107] width 17 height 13
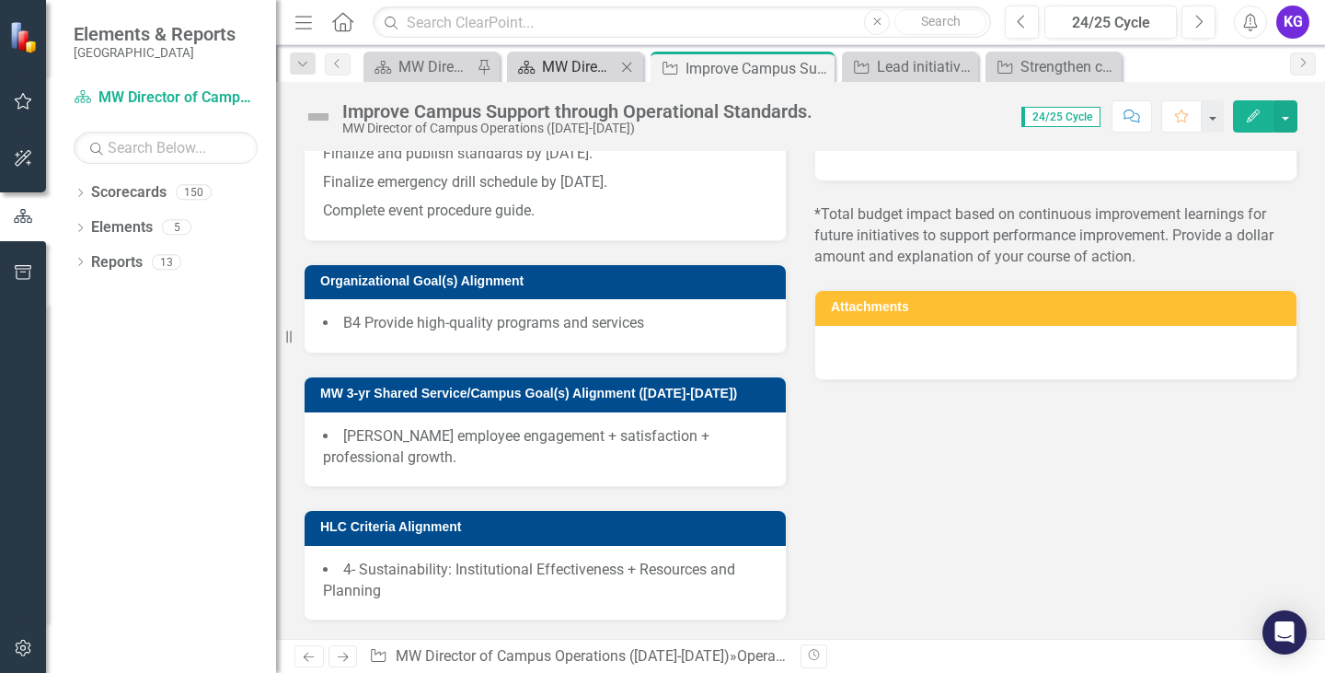
click at [560, 69] on div "MW Director of Campus Operations IEP" at bounding box center [579, 66] width 74 height 23
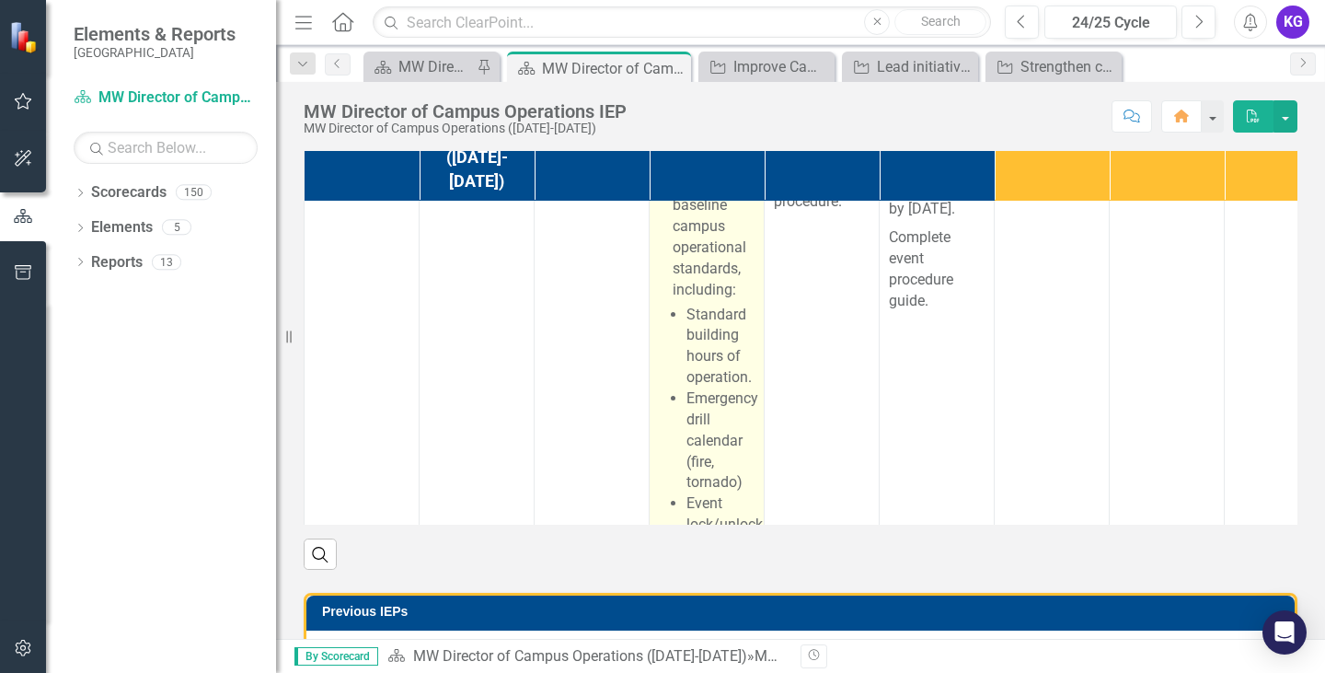
scroll to position [1197, 0]
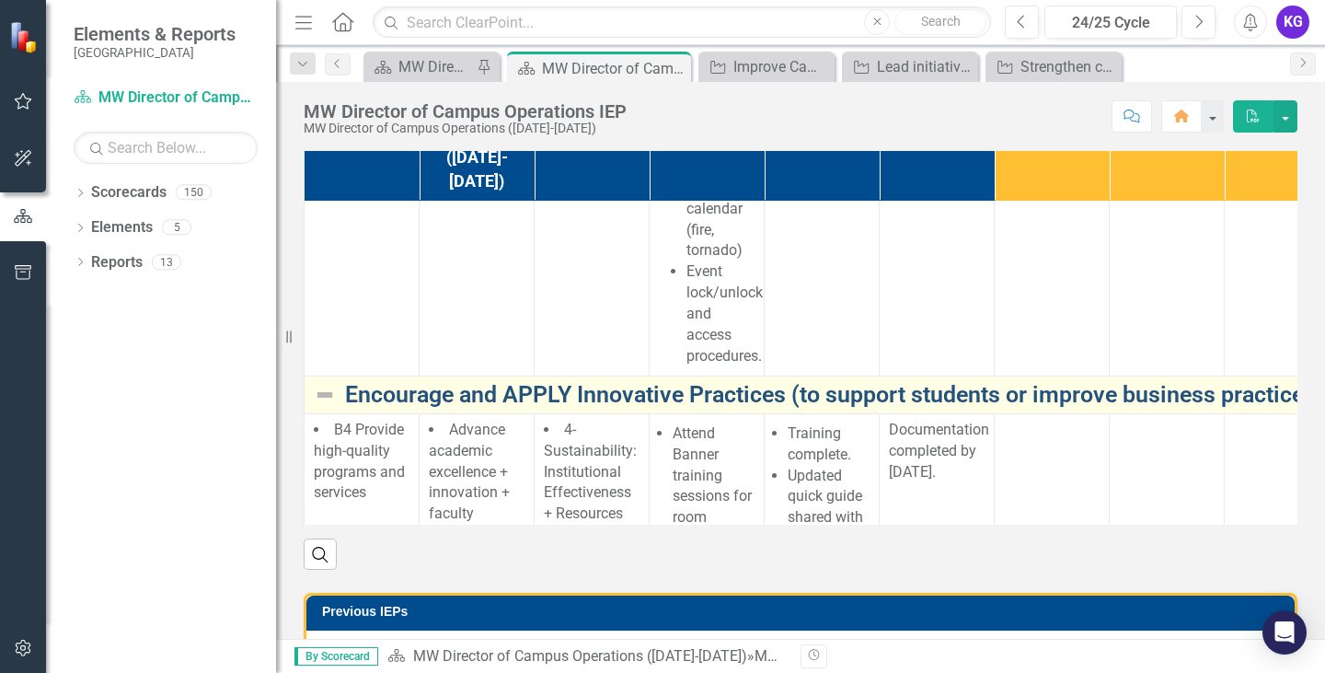
click at [619, 408] on link "Encourage and APPLY Innovative Practices (to support students or improve busine…" at bounding box center [952, 395] width 1215 height 26
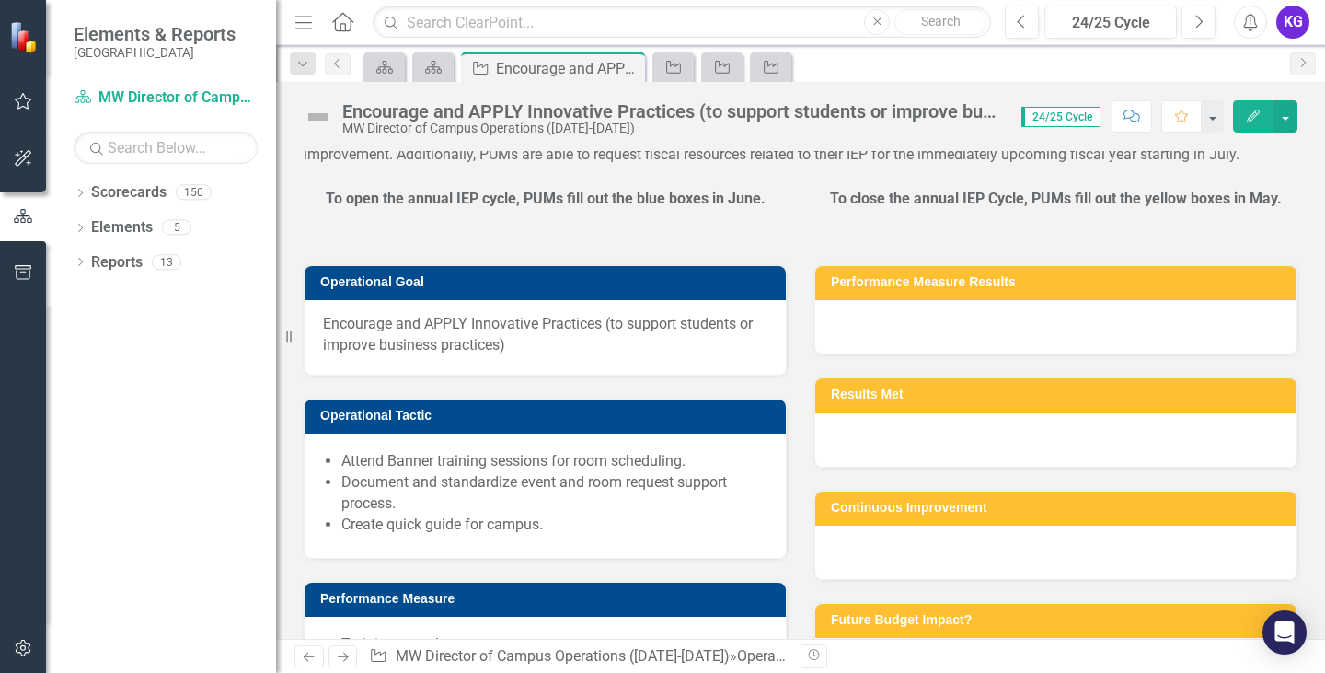
scroll to position [368, 0]
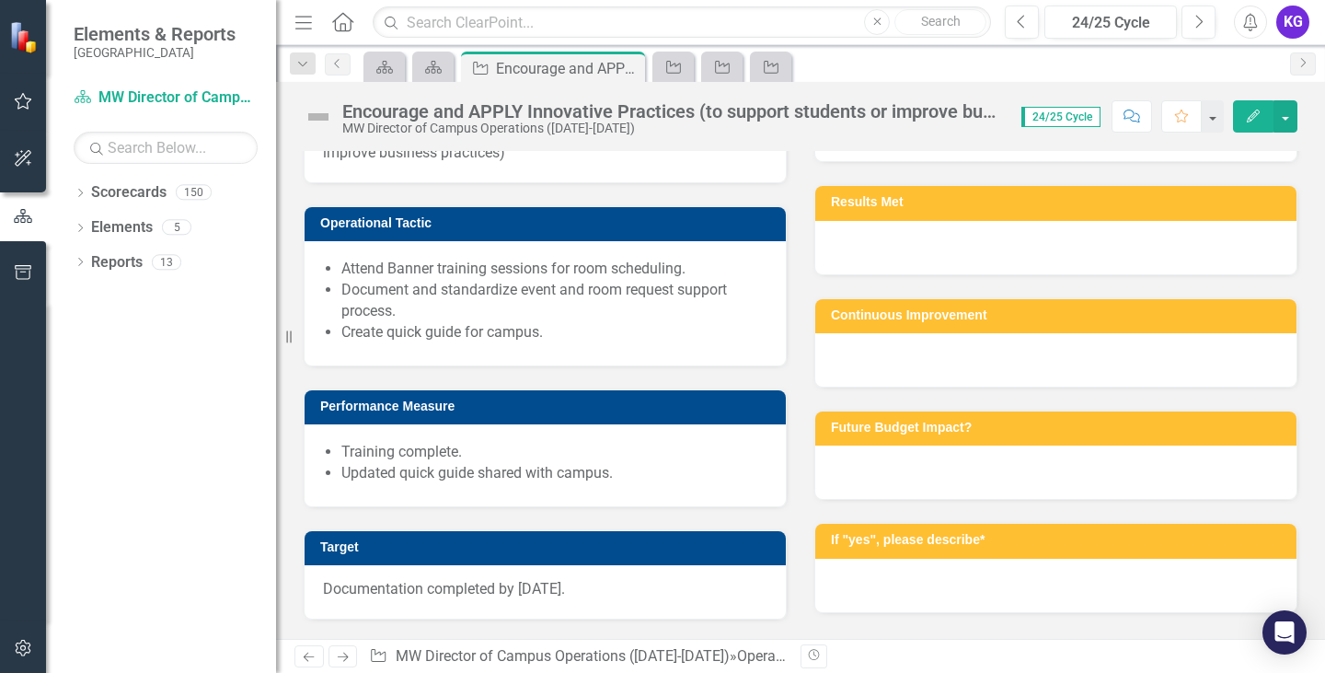
click at [542, 164] on span "Encourage and APPLY Innovative Practices (to support students or improve busine…" at bounding box center [545, 142] width 445 height 42
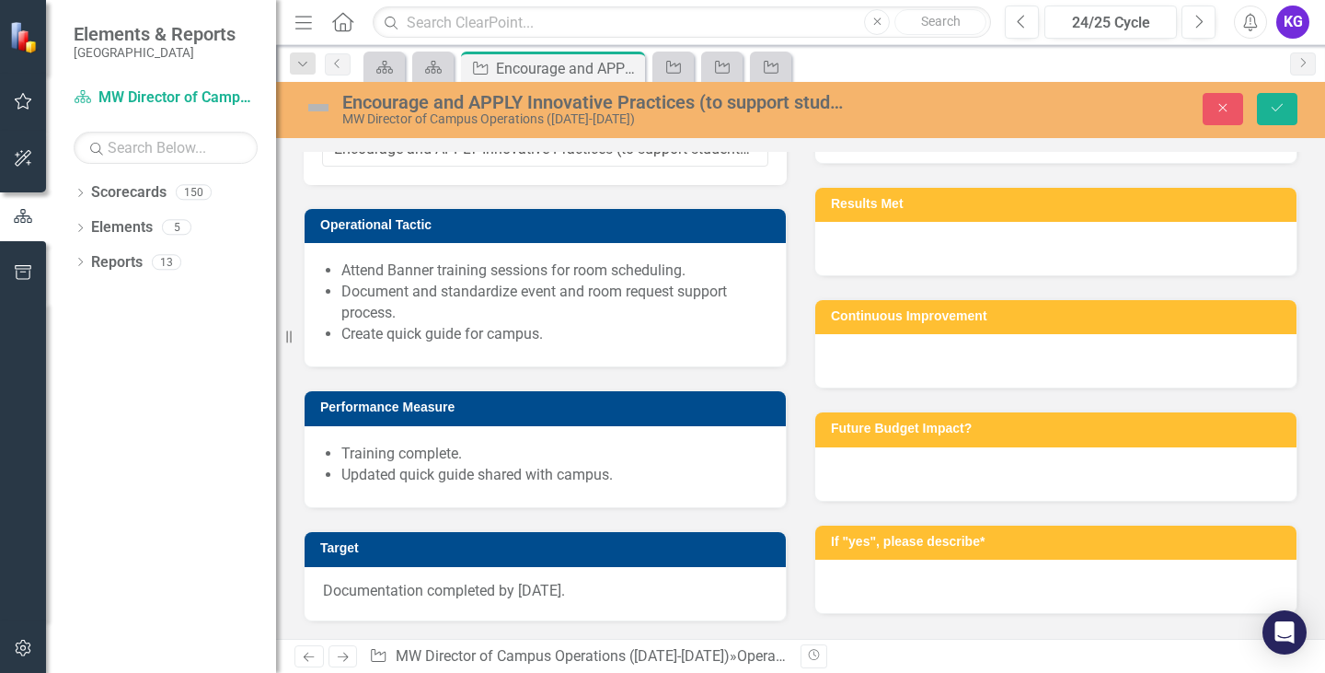
click at [542, 167] on input "Encourage and APPLY Innovative Practices (to support students or improve busine…" at bounding box center [545, 150] width 446 height 34
click at [418, 345] on li "Create quick guide for campus." at bounding box center [554, 334] width 426 height 21
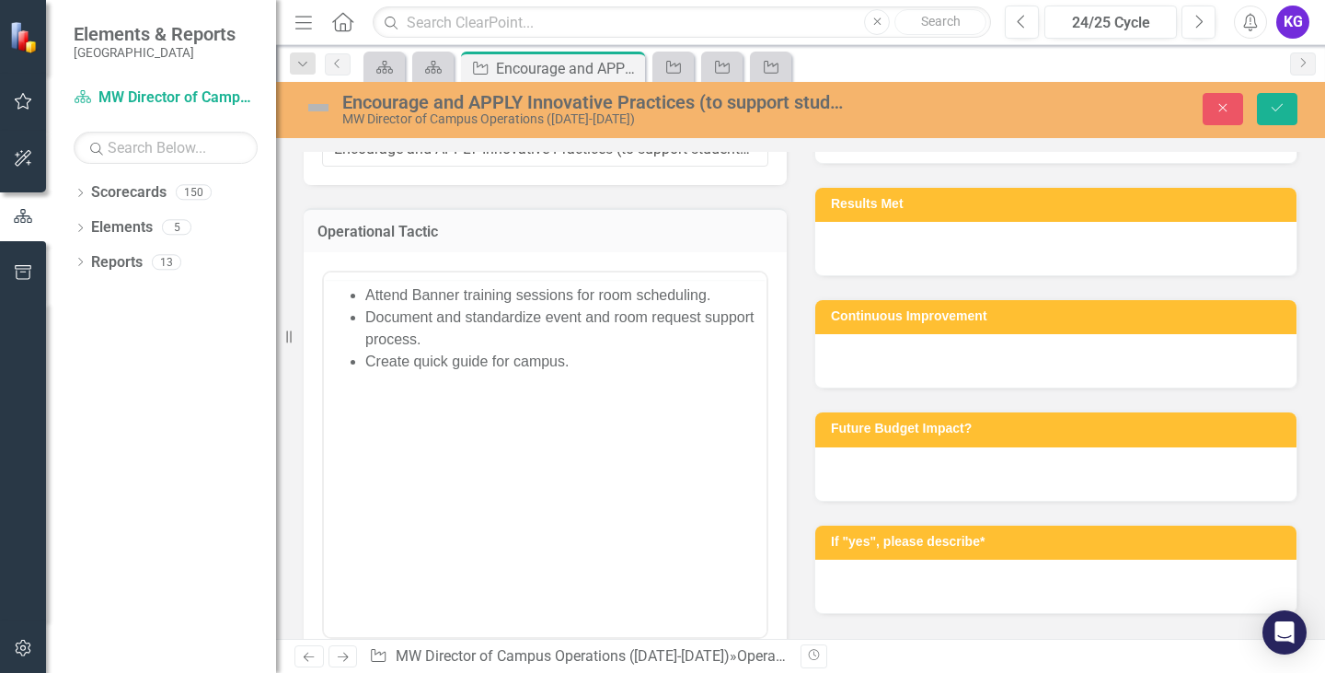
click at [418, 290] on body "Attend Banner training sessions for room scheduling. Document and standardize e…" at bounding box center [545, 418] width 443 height 276
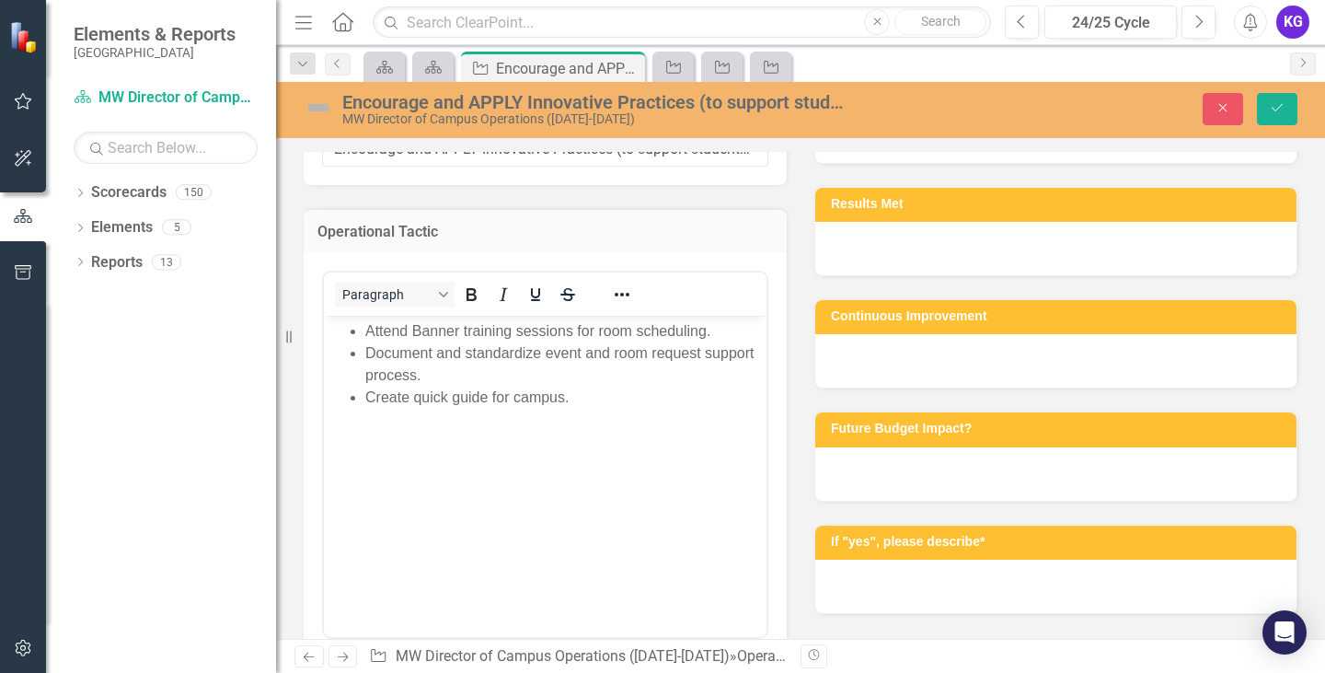
click at [414, 333] on li "Attend Banner training sessions for room scheduling." at bounding box center [563, 331] width 397 height 22
click at [532, 377] on li "Document and standardize event and room request support process." at bounding box center [563, 364] width 397 height 44
drag, startPoint x: 584, startPoint y: 409, endPoint x: 237, endPoint y: 268, distance: 374.5
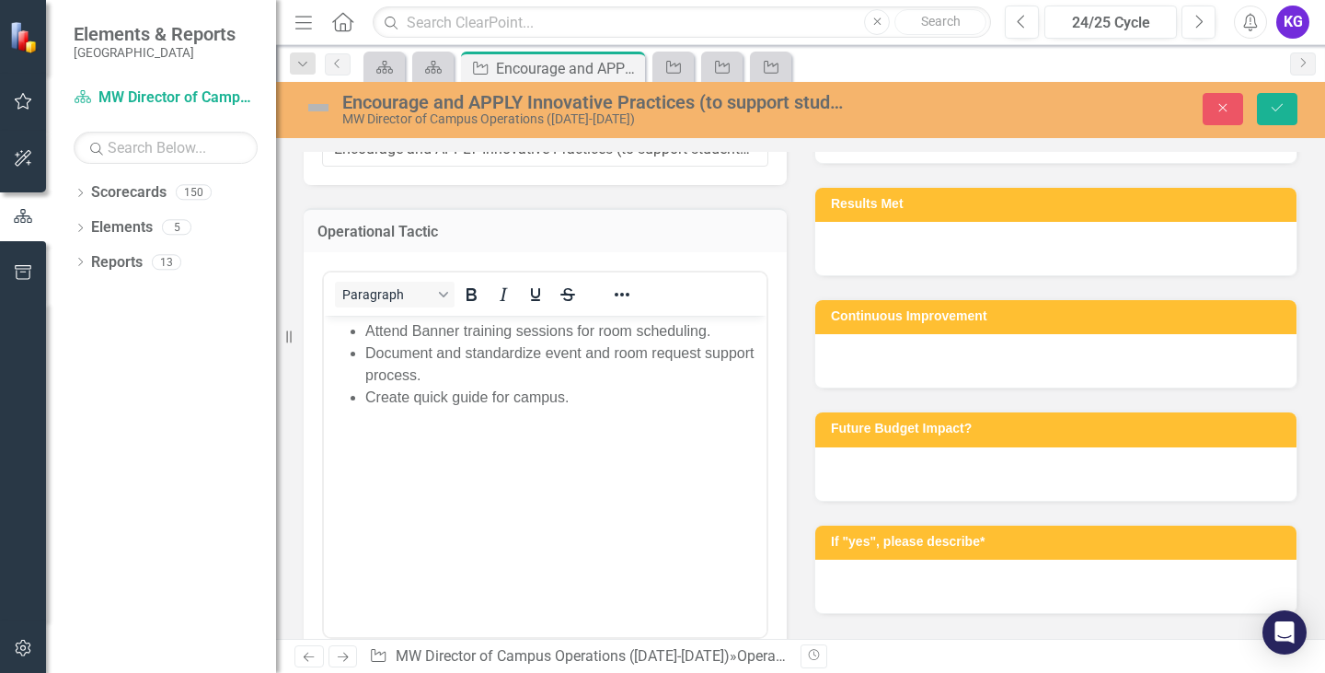
click at [324, 316] on html "Attend Banner training sessions for room scheduling. Document and standardize e…" at bounding box center [545, 454] width 443 height 276
copy ul "Attend Banner training sessions for room scheduling. Document and standardize e…"
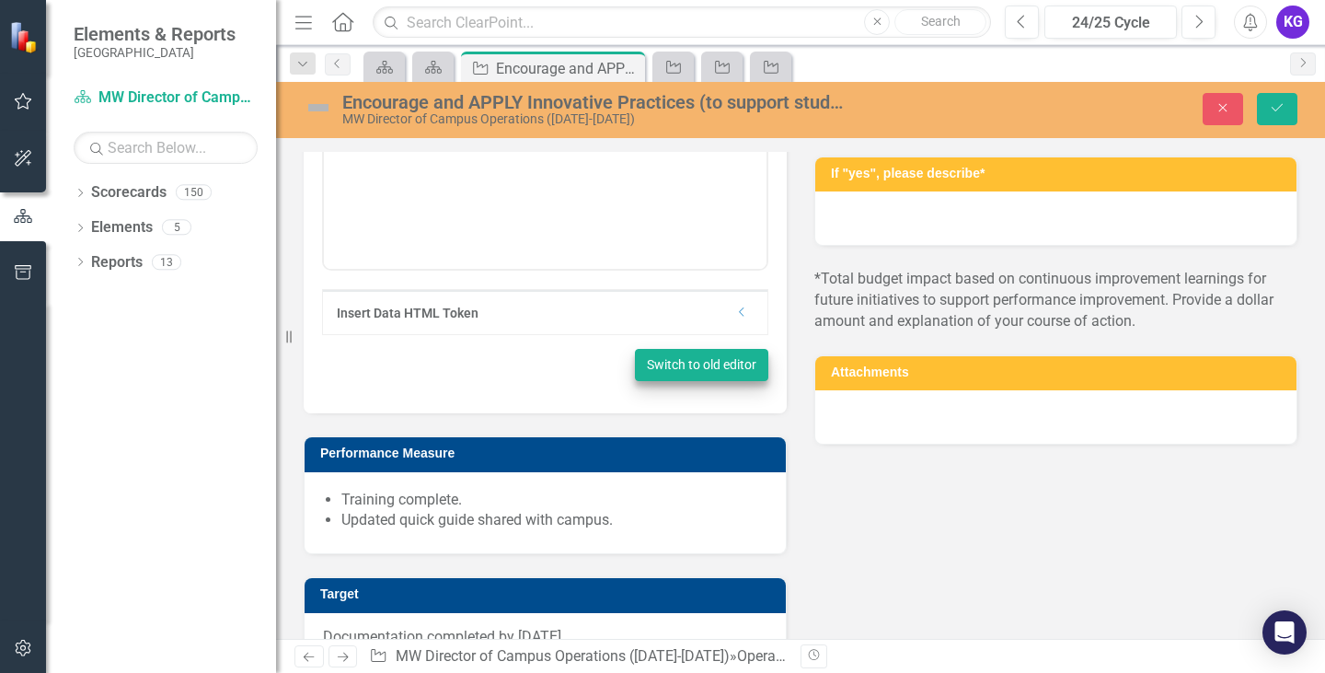
scroll to position [1012, 0]
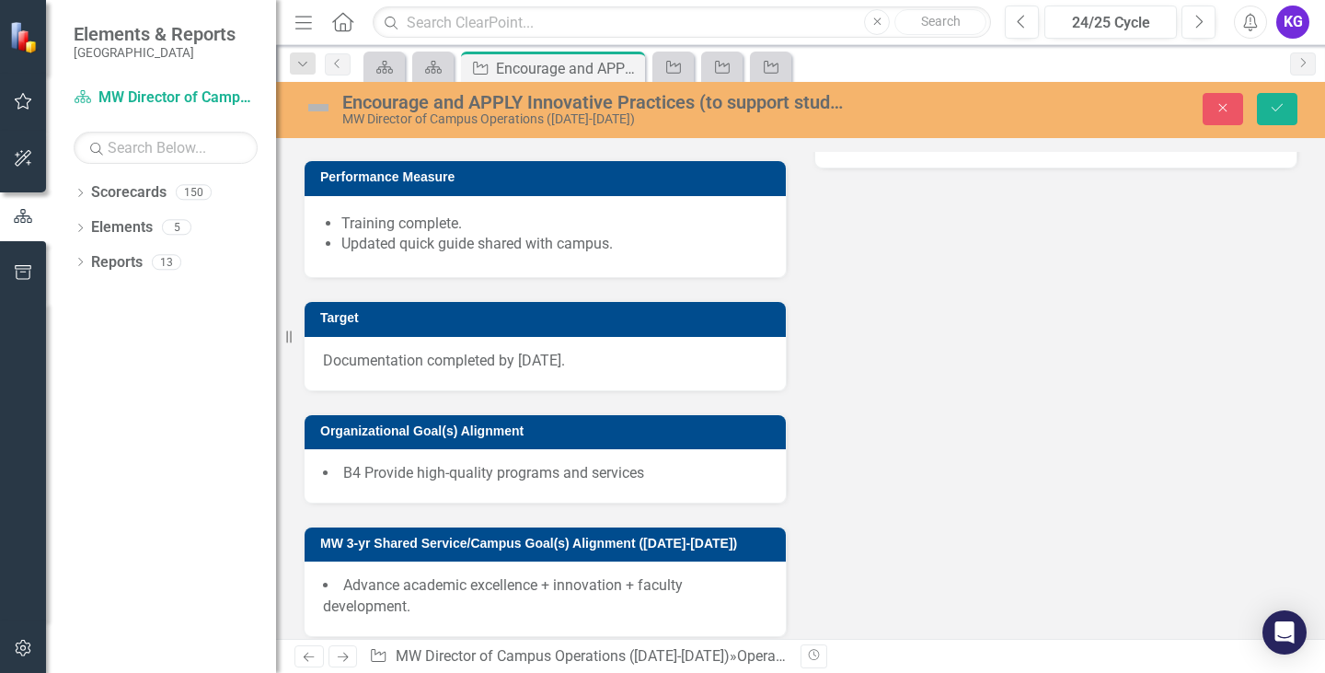
click at [467, 255] on li "Updated quick guide shared with campus." at bounding box center [554, 244] width 426 height 21
click at [466, 255] on li "Updated quick guide shared with campus." at bounding box center [554, 244] width 426 height 21
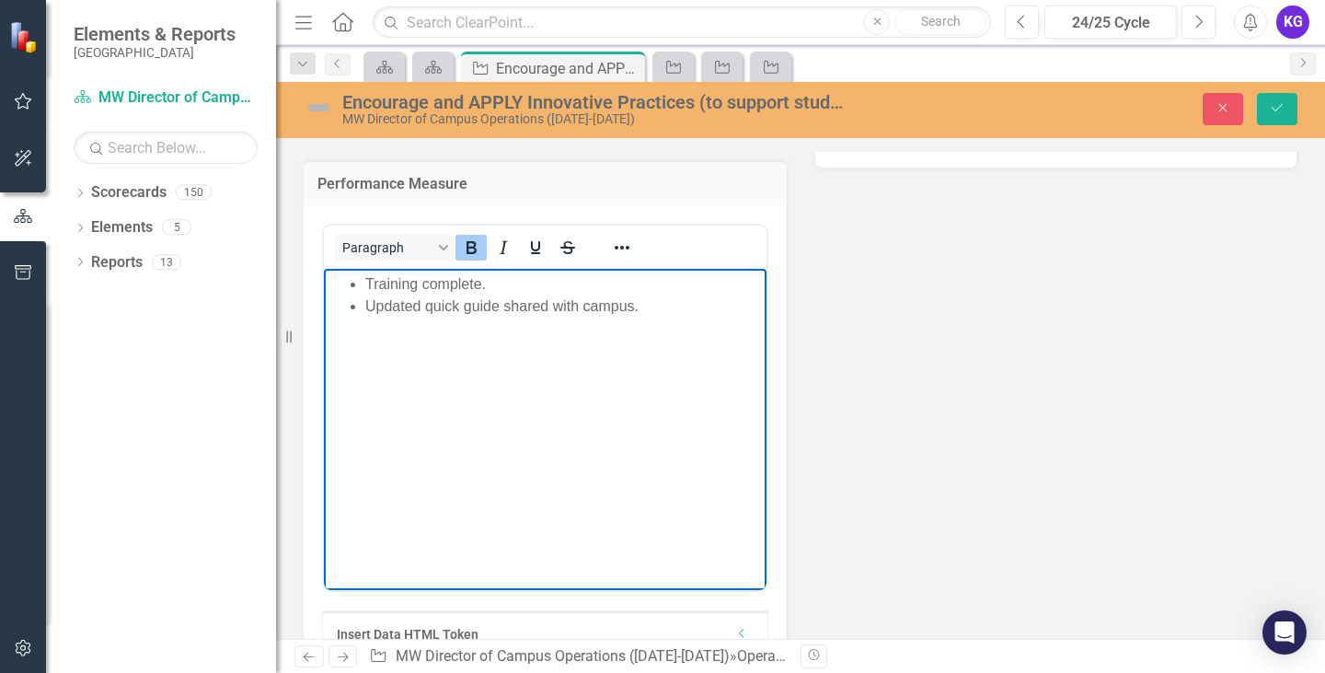
scroll to position [0, 0]
drag, startPoint x: 683, startPoint y: 326, endPoint x: 494, endPoint y: 689, distance: 409.6
click at [324, 268] on html "﻿ Training complete. Updated quick guide shared with campus." at bounding box center [545, 406] width 443 height 276
copy ul "﻿ Training complete. Updated quick guide shared with campus."
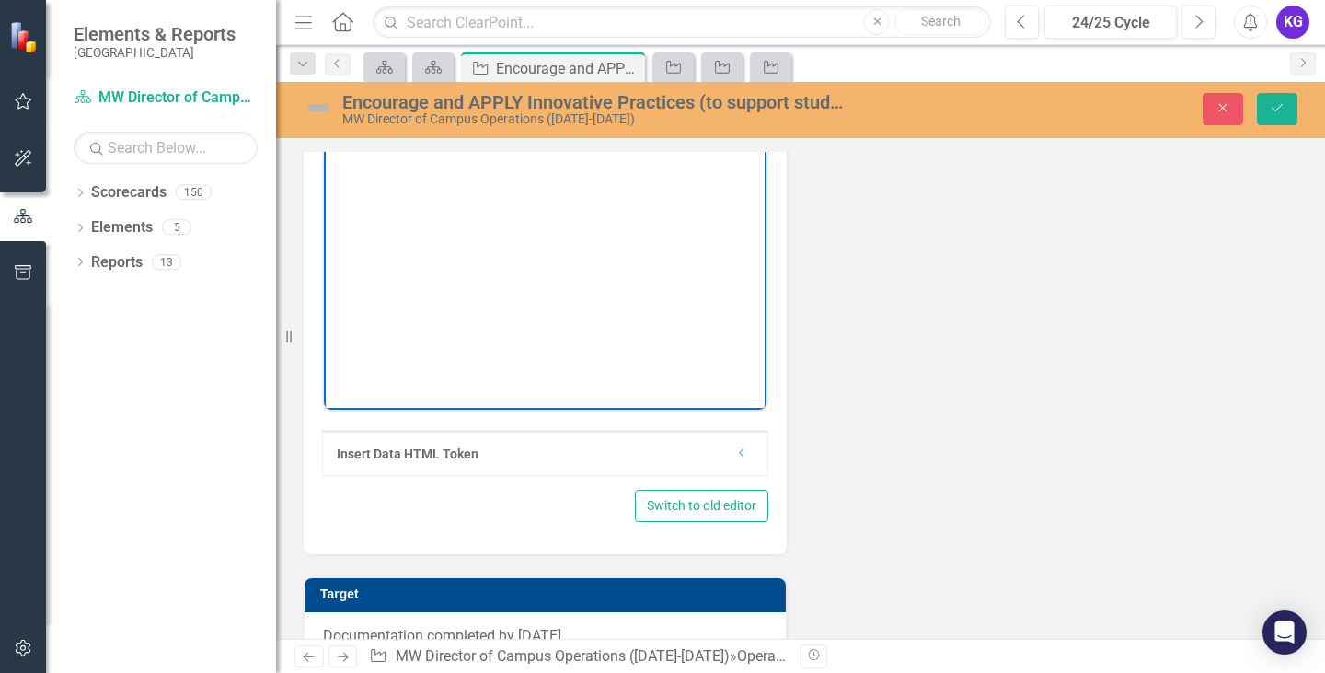
scroll to position [1657, 0]
